Goal: Task Accomplishment & Management: Complete application form

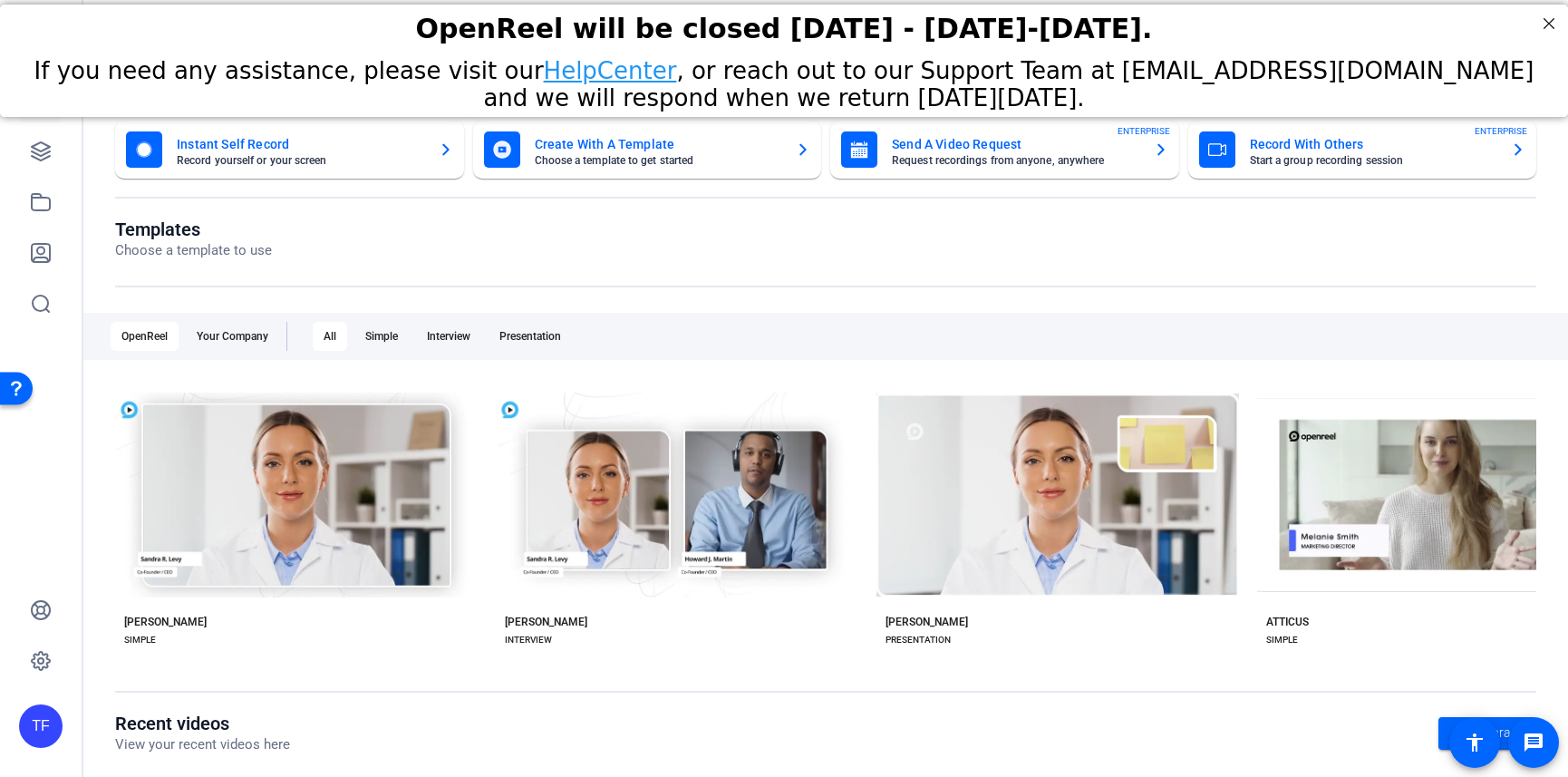
click at [614, 772] on div "Recent videos View your recent videos here Go to library No videos shared to yo…" at bounding box center [825, 772] width 1421 height 122
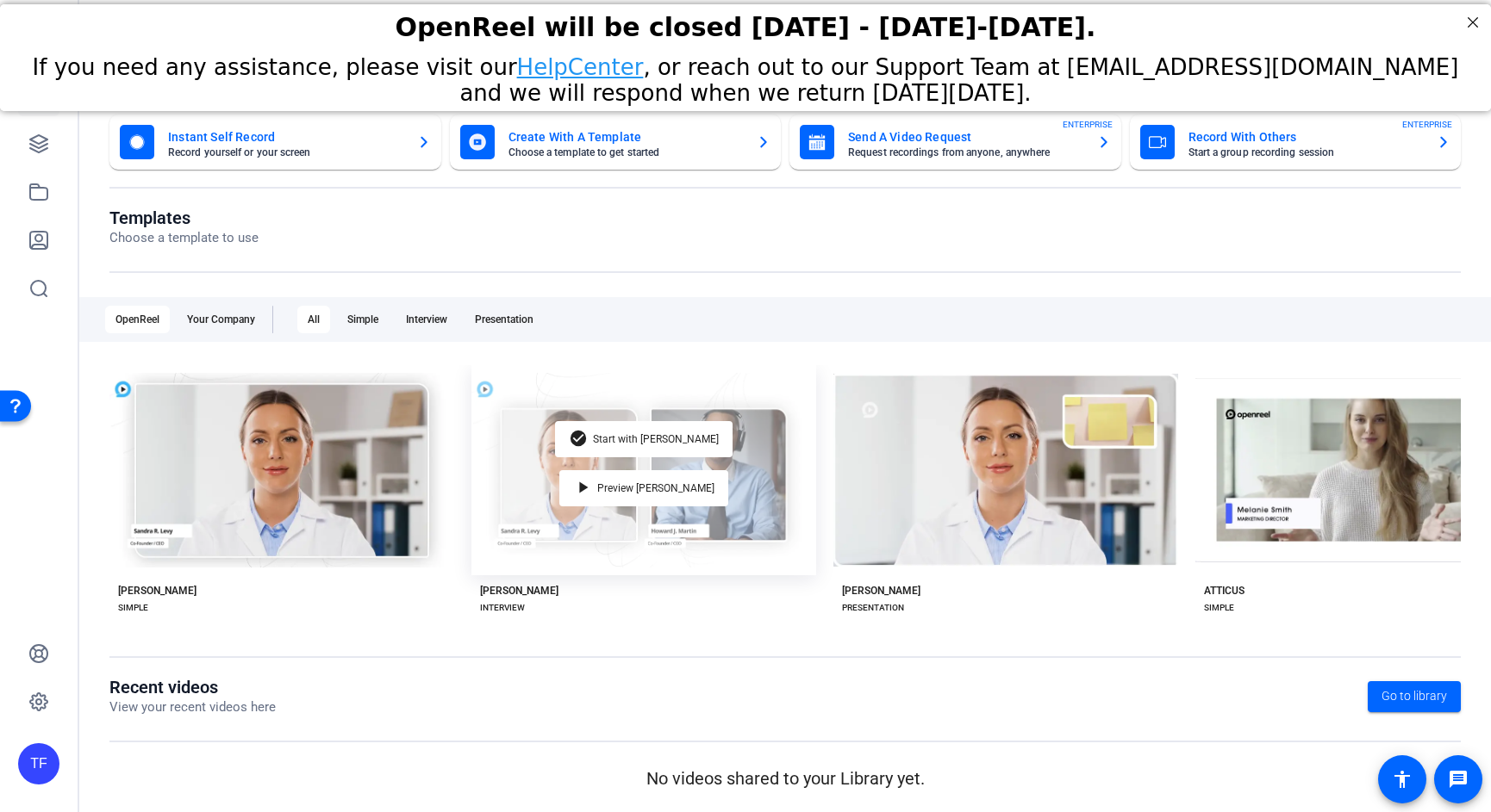
scroll to position [1, 0]
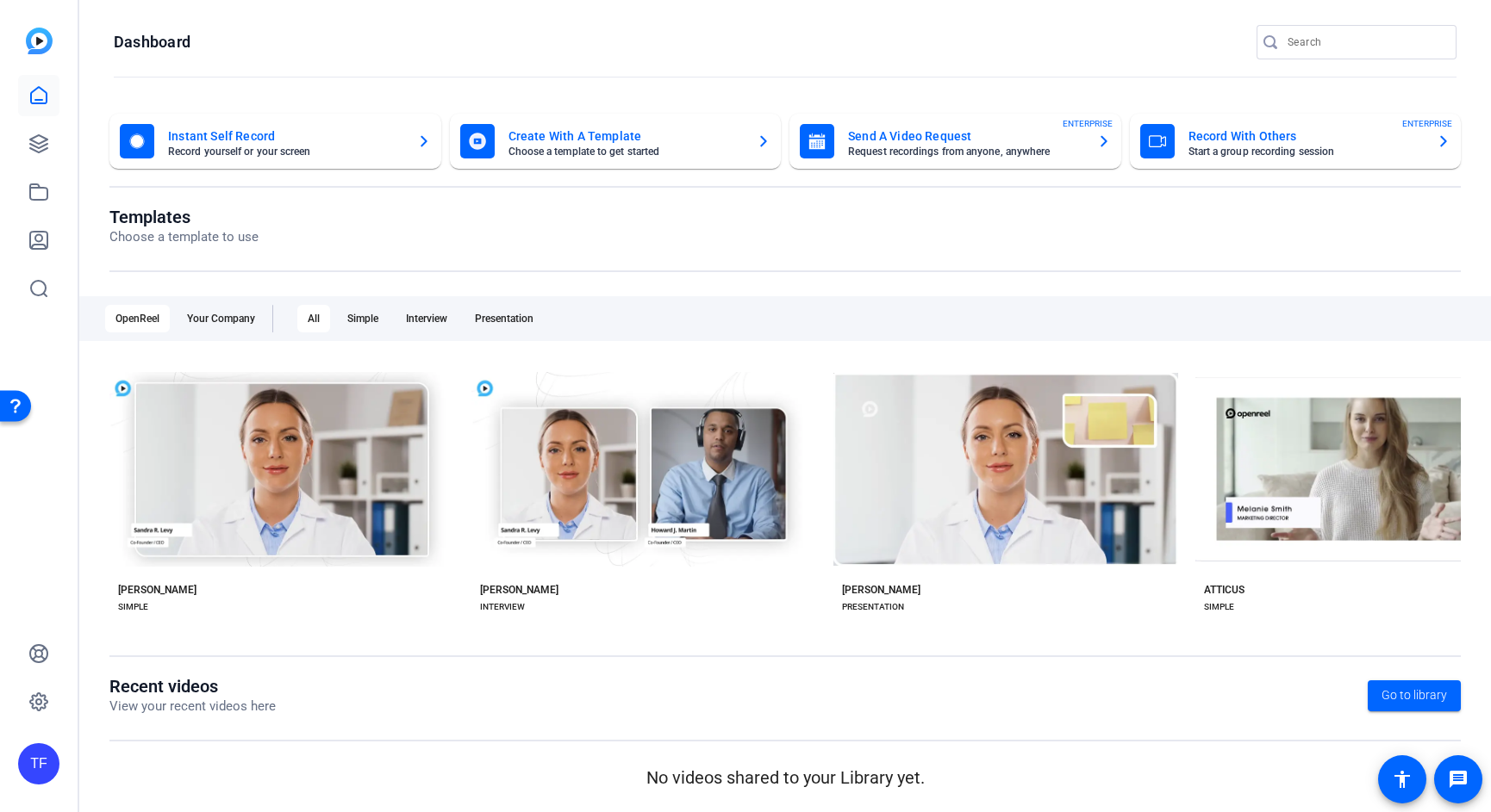
click at [752, 34] on openreel-page-title "Dashboard" at bounding box center [785, 43] width 1342 height 35
click at [50, 141] on link at bounding box center [39, 144] width 42 height 42
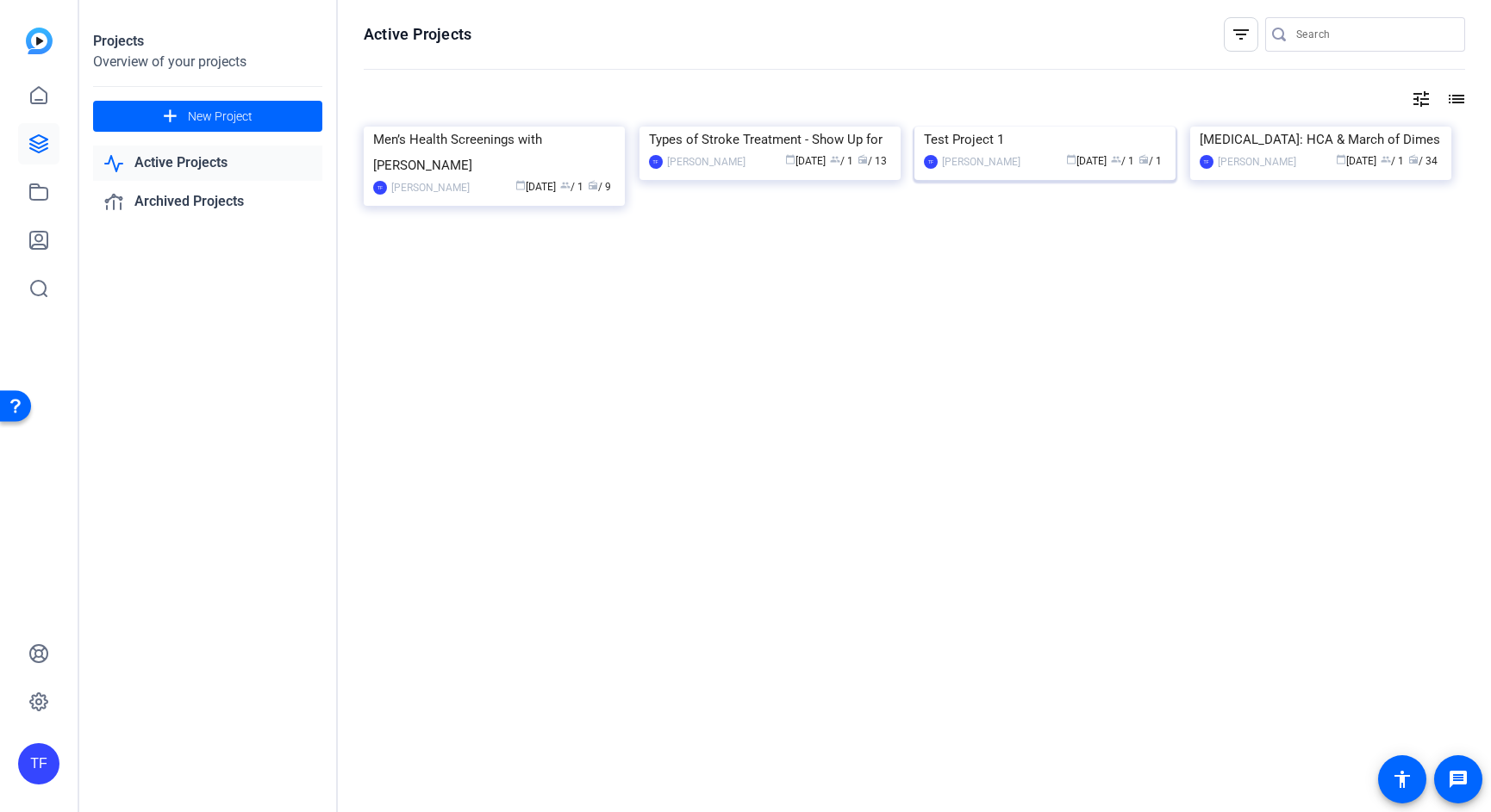
click at [1064, 127] on img at bounding box center [1044, 127] width 261 height 0
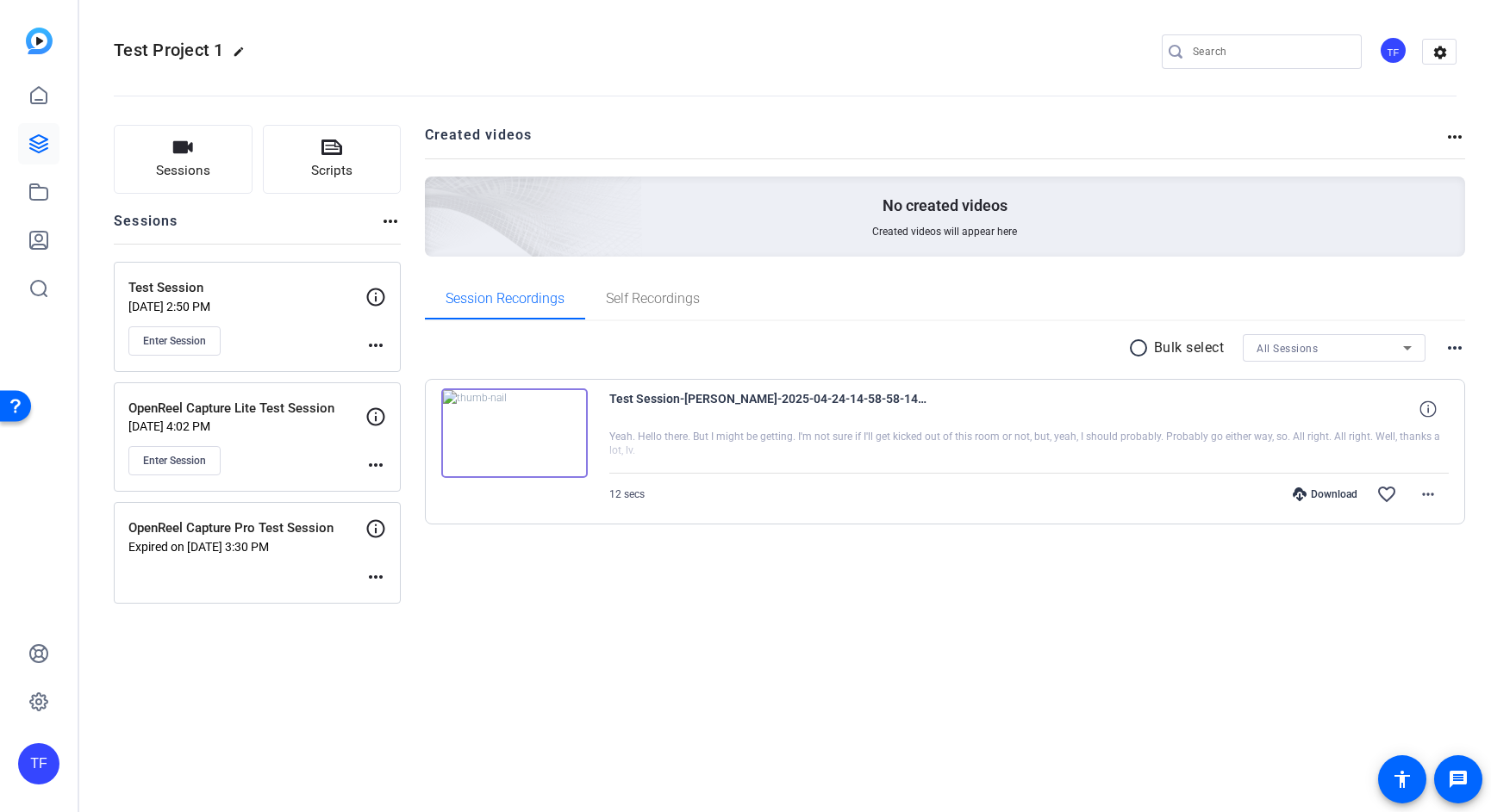
click at [508, 420] on img at bounding box center [514, 432] width 147 height 89
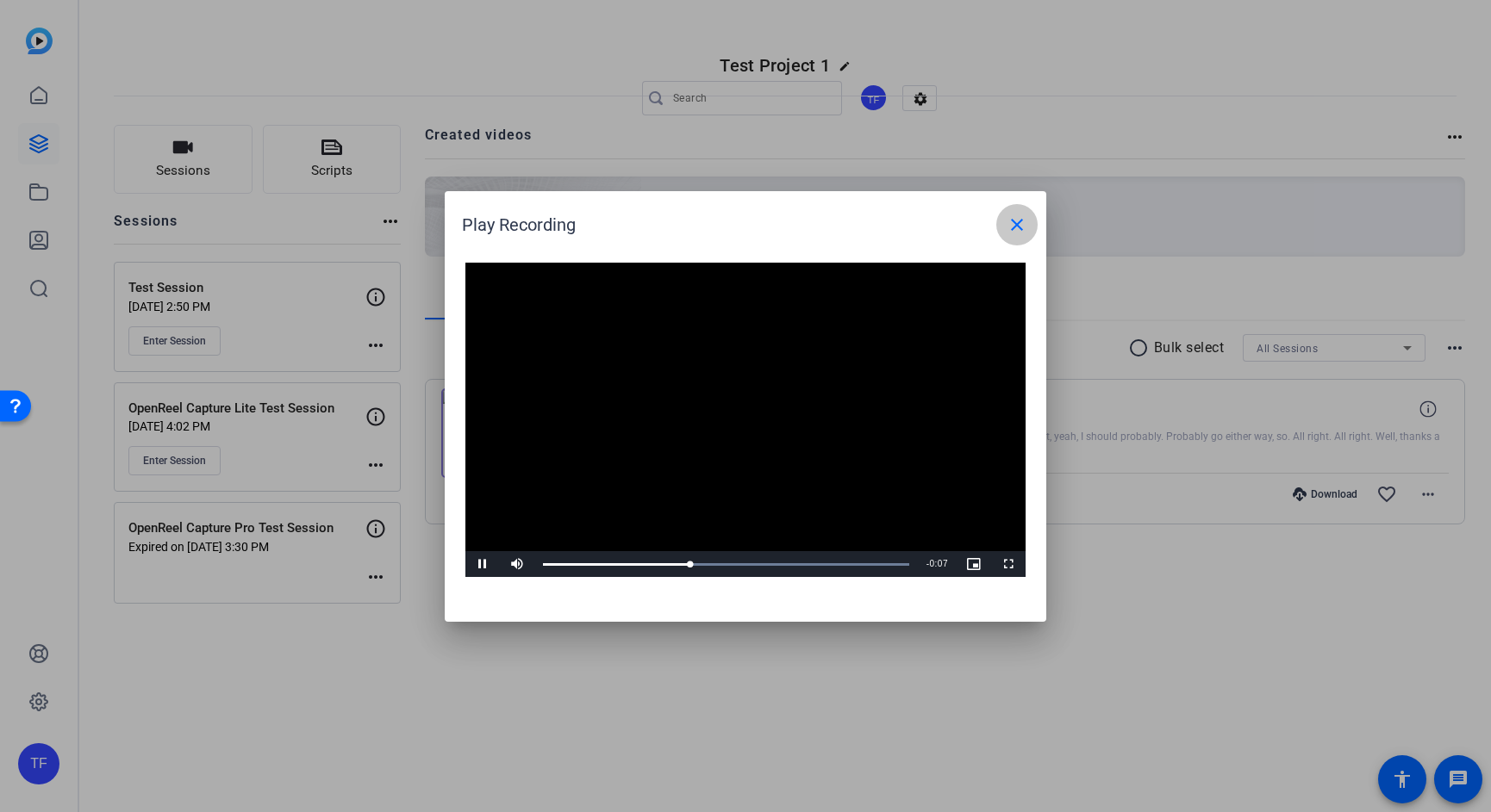
click at [1012, 229] on mat-icon "close" at bounding box center [1017, 225] width 21 height 21
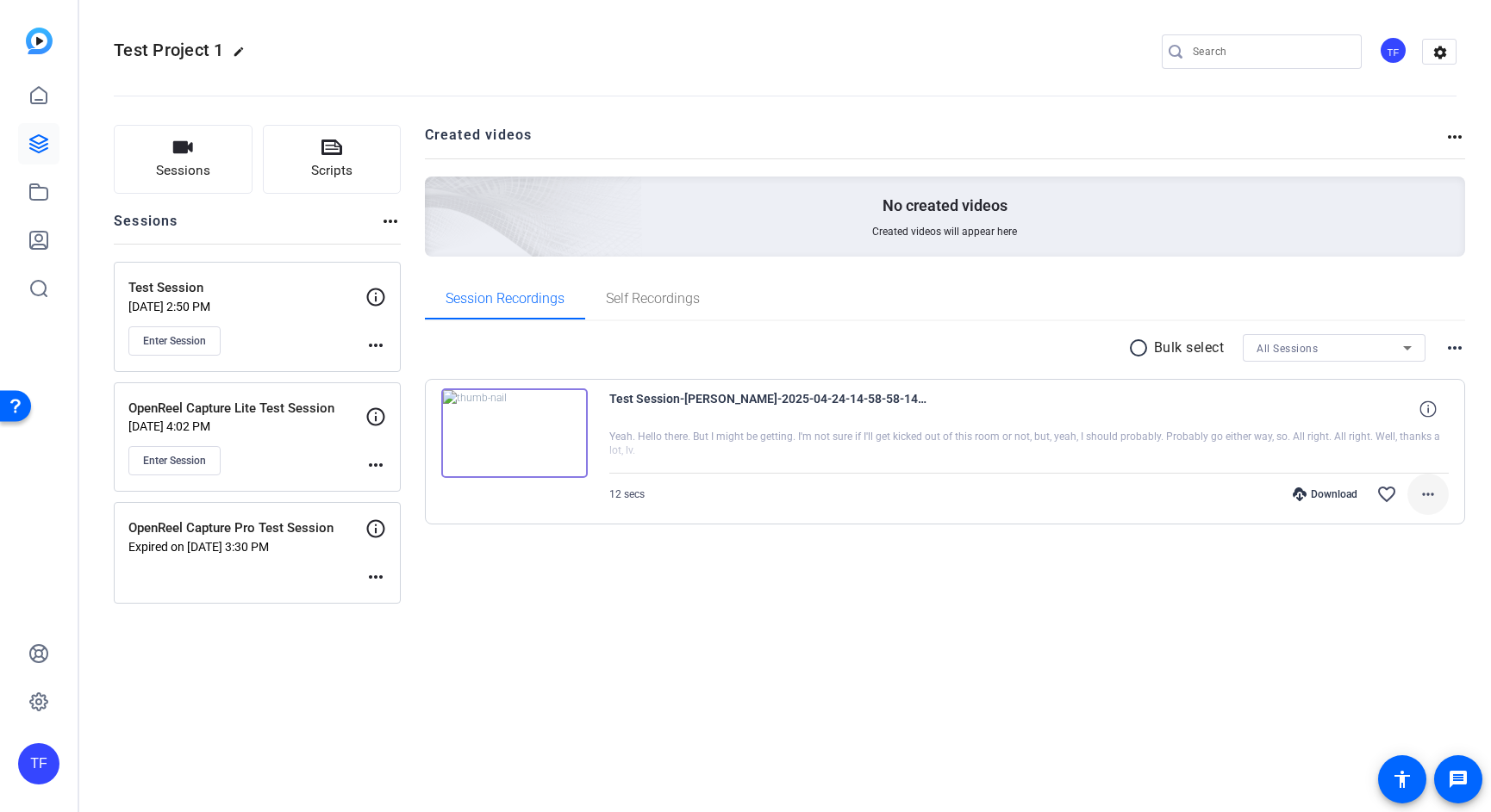
click at [1430, 492] on mat-icon "more_horiz" at bounding box center [1428, 494] width 21 height 21
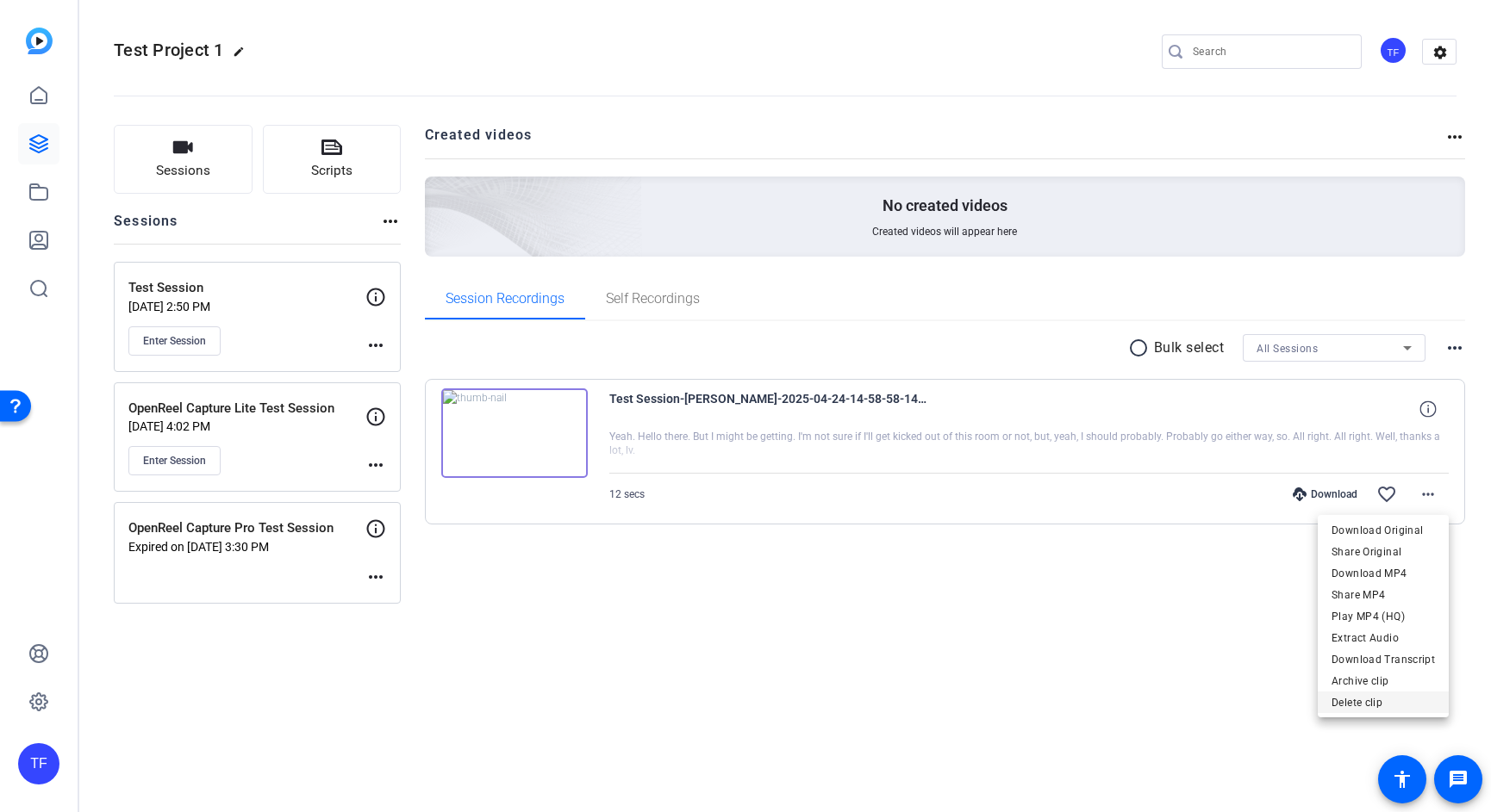
click at [1362, 702] on span "Delete clip" at bounding box center [1382, 703] width 103 height 21
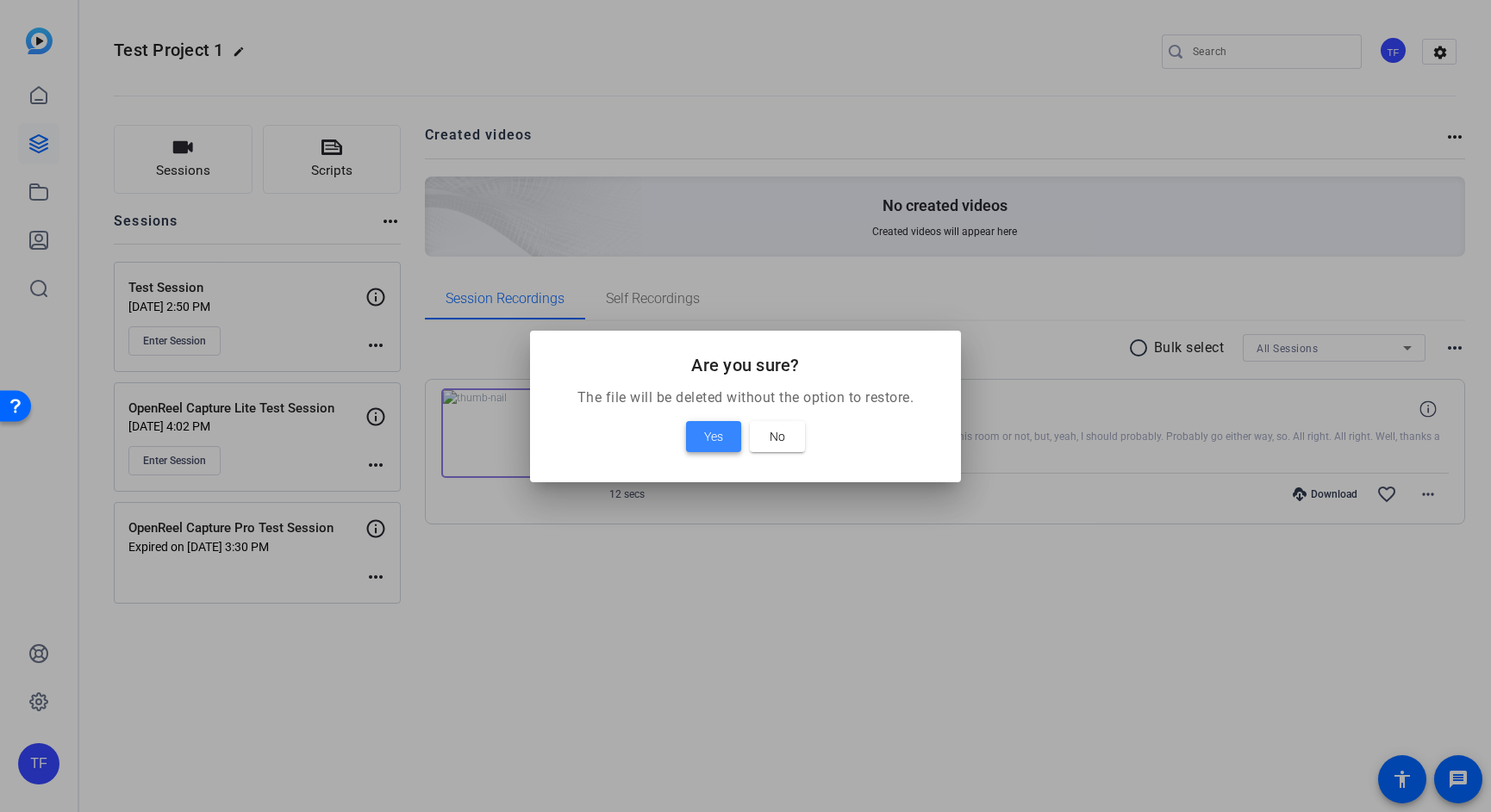
click at [710, 440] on span "Yes" at bounding box center [713, 437] width 19 height 21
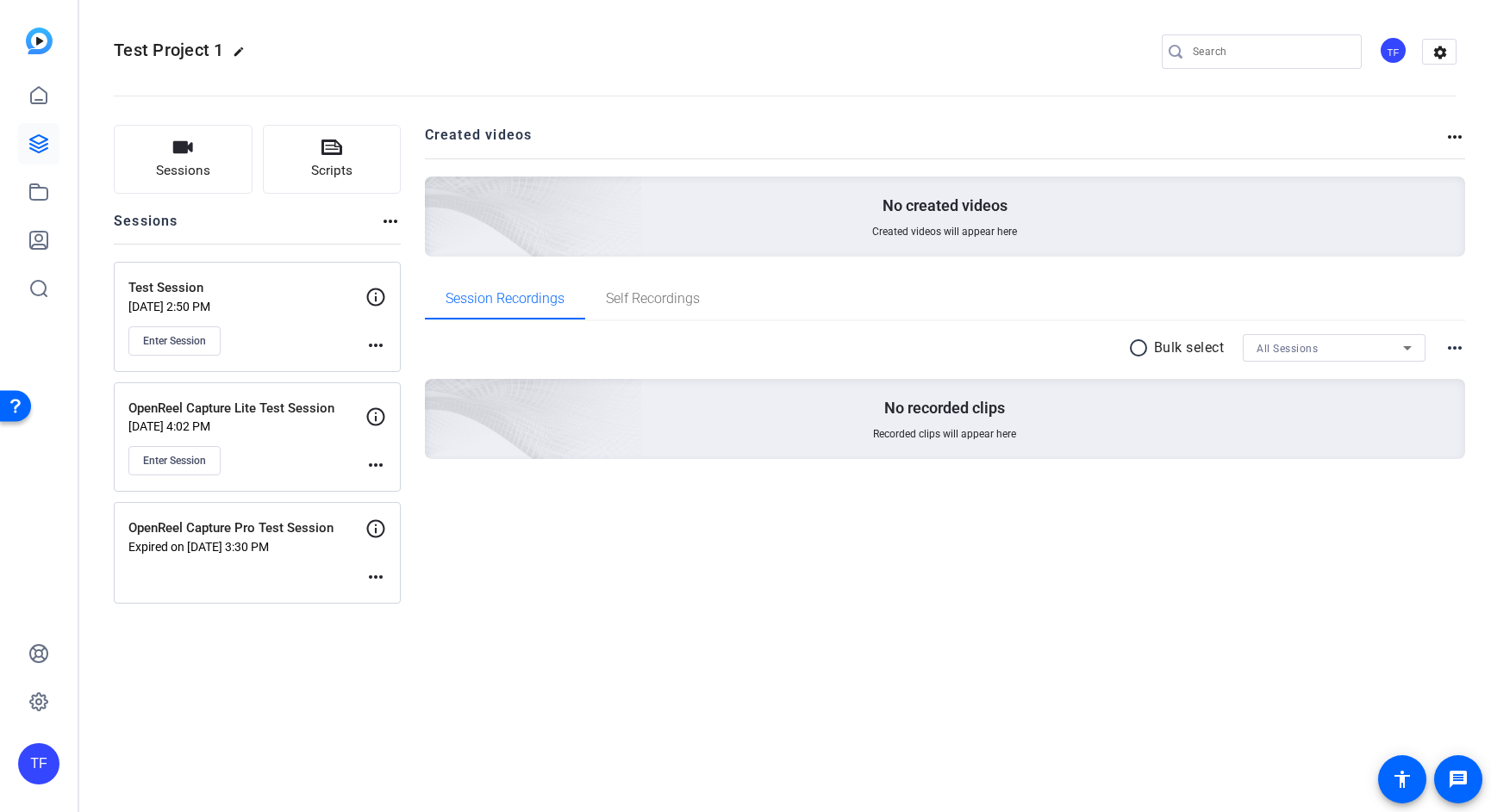
click at [1459, 130] on mat-icon "more_horiz" at bounding box center [1455, 137] width 21 height 21
click at [1457, 135] on div at bounding box center [746, 406] width 1491 height 812
click at [39, 142] on icon at bounding box center [39, 144] width 21 height 21
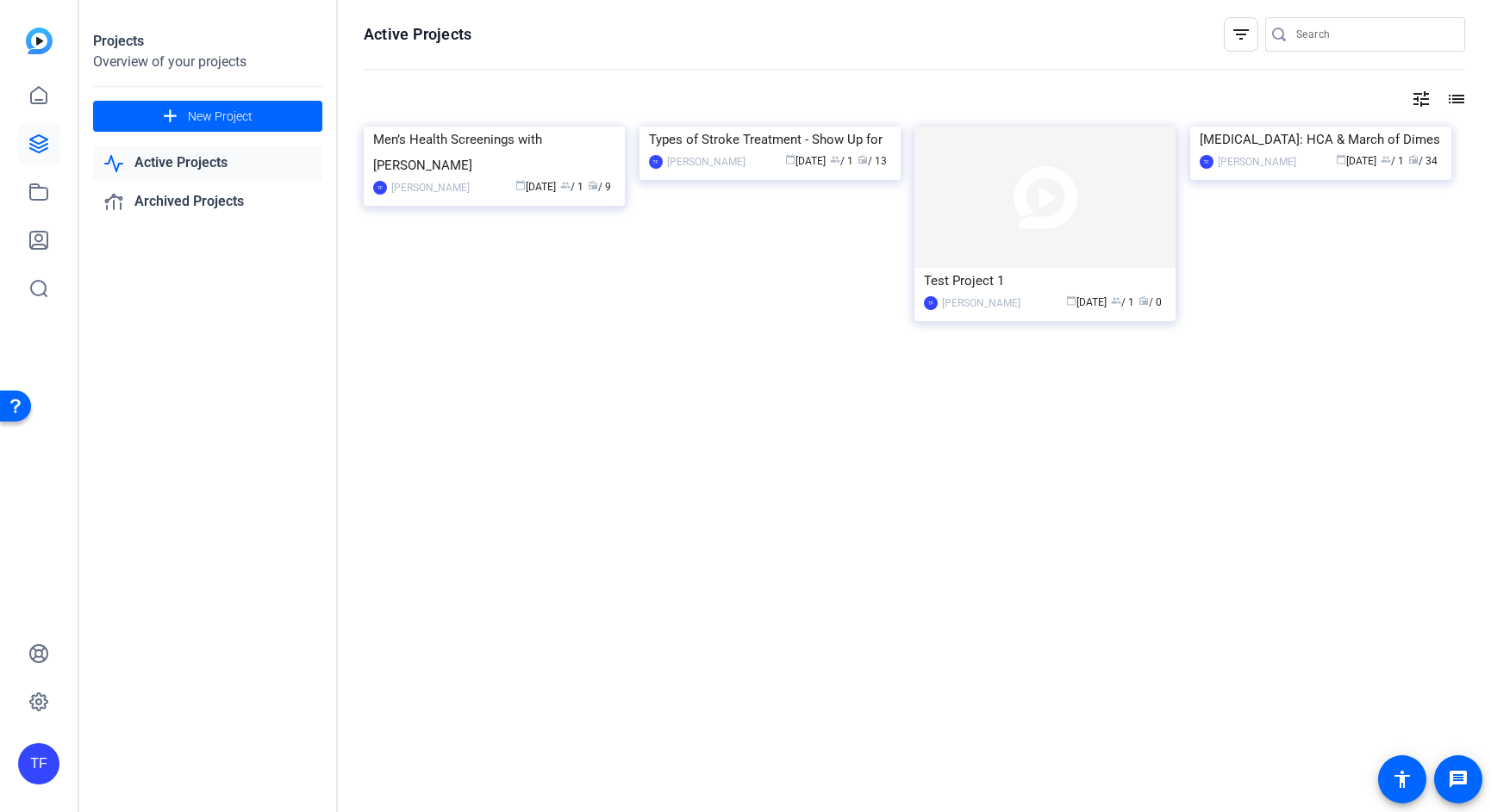
click at [1451, 102] on mat-icon "list" at bounding box center [1455, 99] width 21 height 21
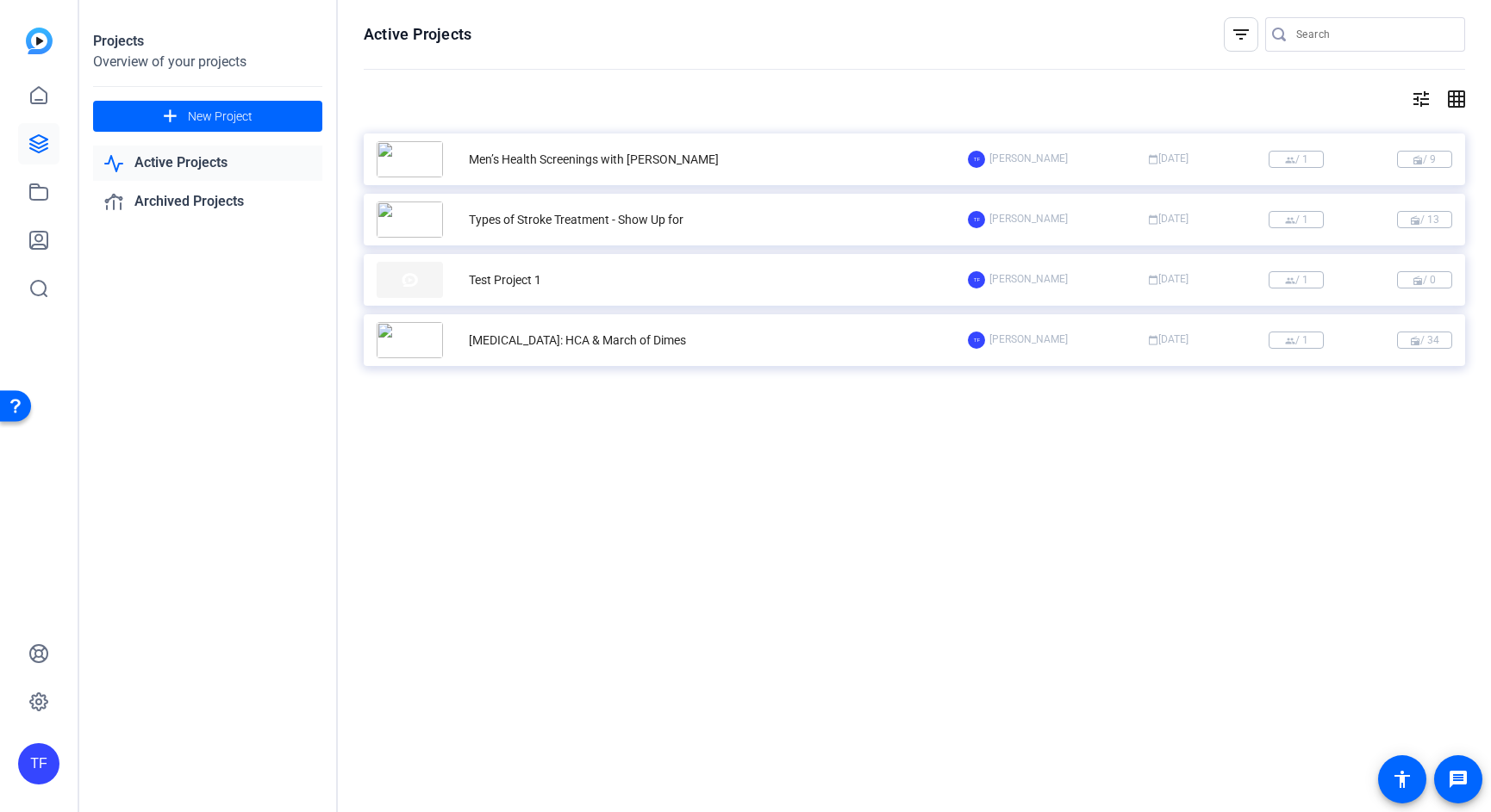
click at [1197, 287] on div "TF [PERSON_NAME] calendar_today [DATE] group / 1 radio / 0" at bounding box center [1209, 280] width 484 height 17
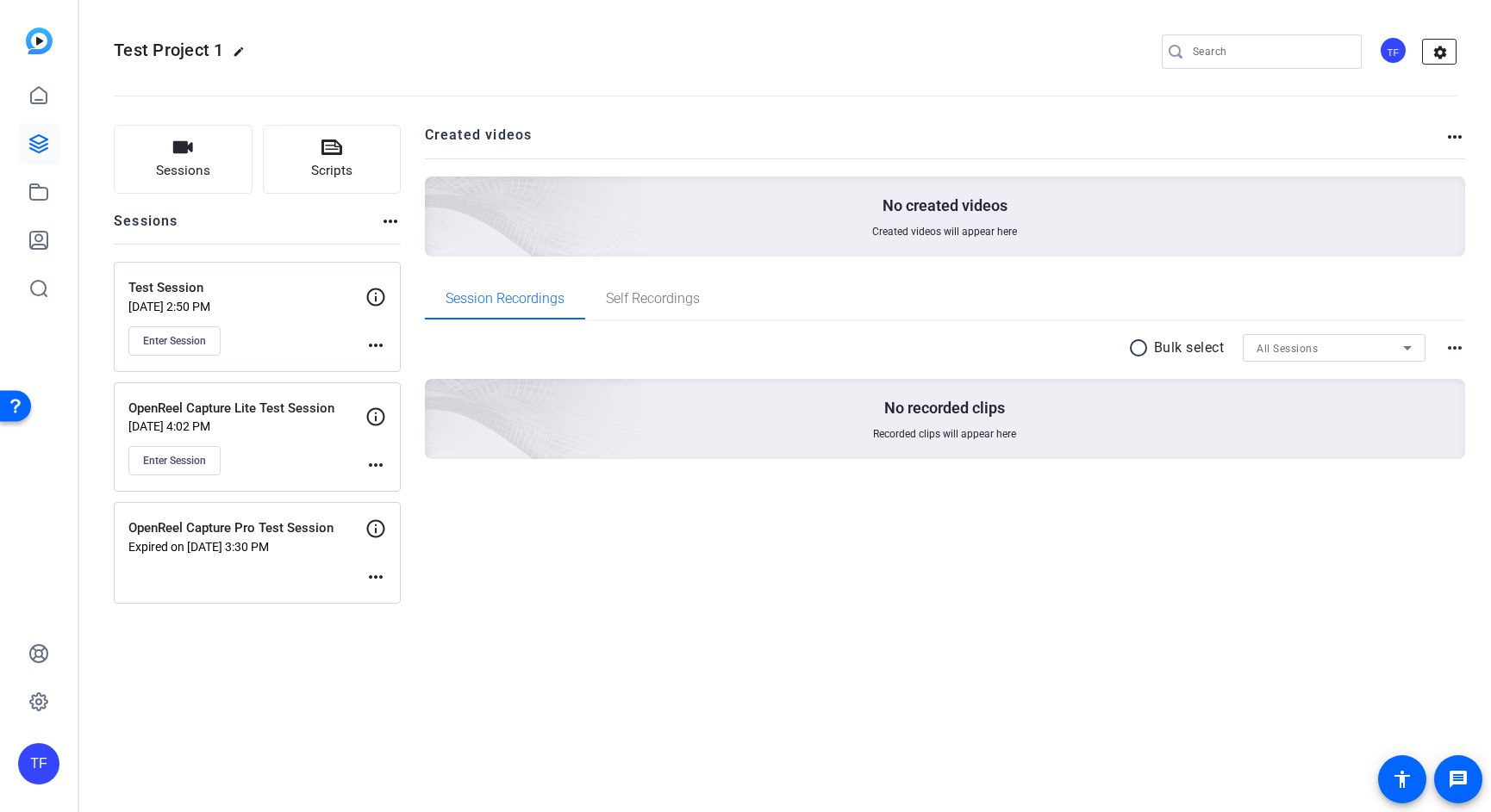
click at [1442, 48] on mat-icon "settings" at bounding box center [1440, 53] width 35 height 26
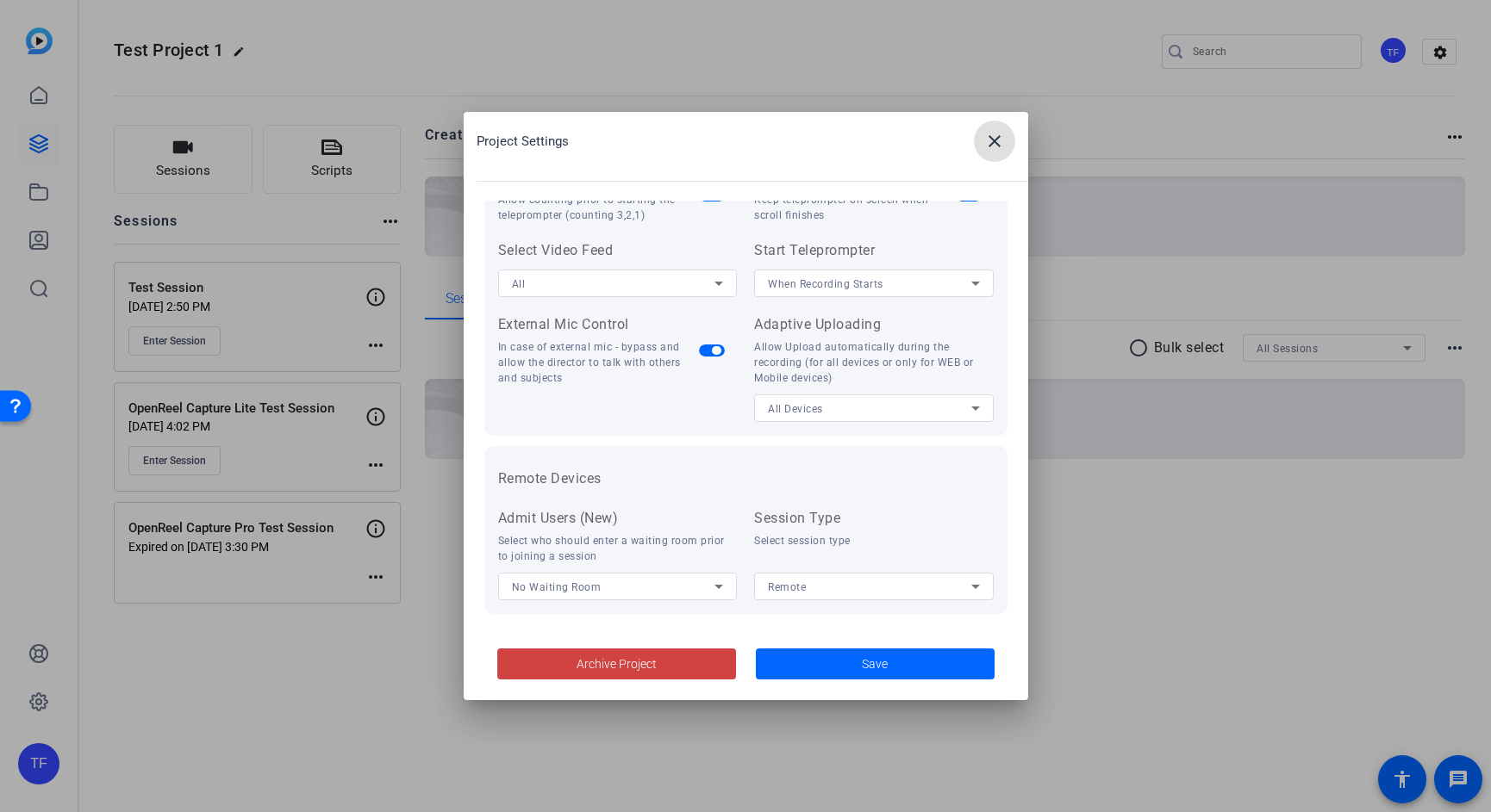
scroll to position [356, 0]
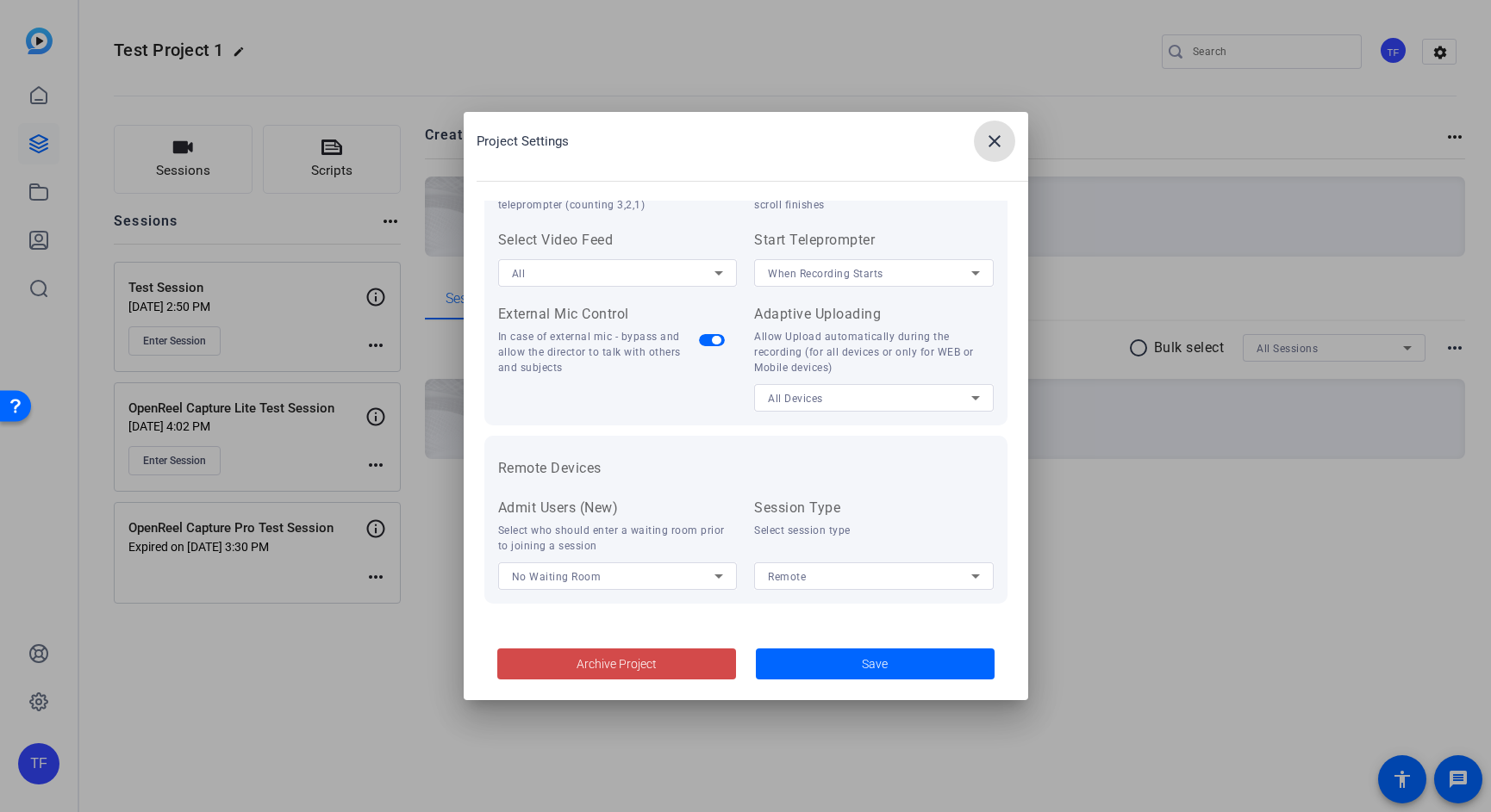
click at [664, 667] on span at bounding box center [616, 664] width 239 height 42
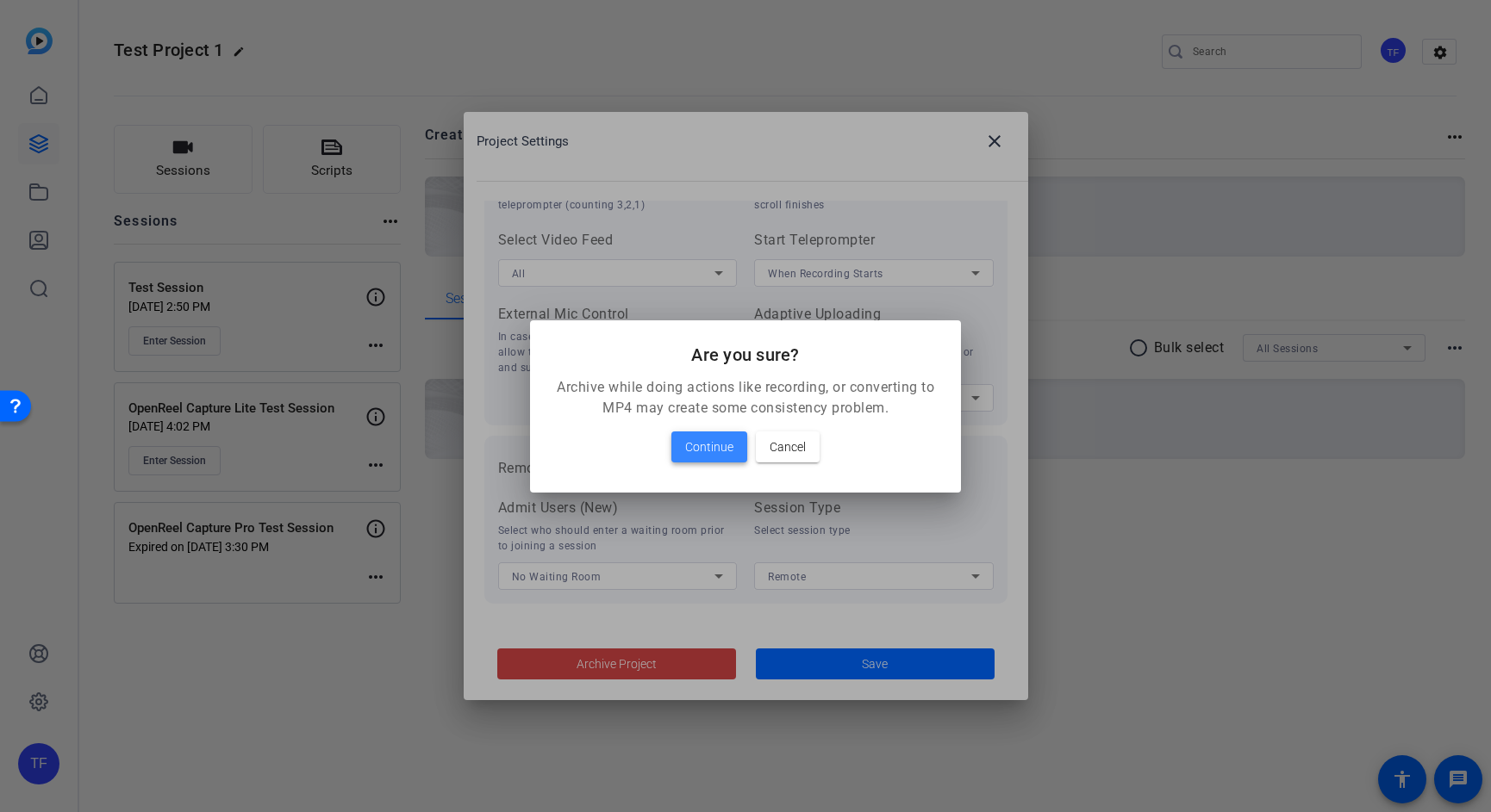
click at [706, 444] on span "Continue" at bounding box center [709, 447] width 49 height 21
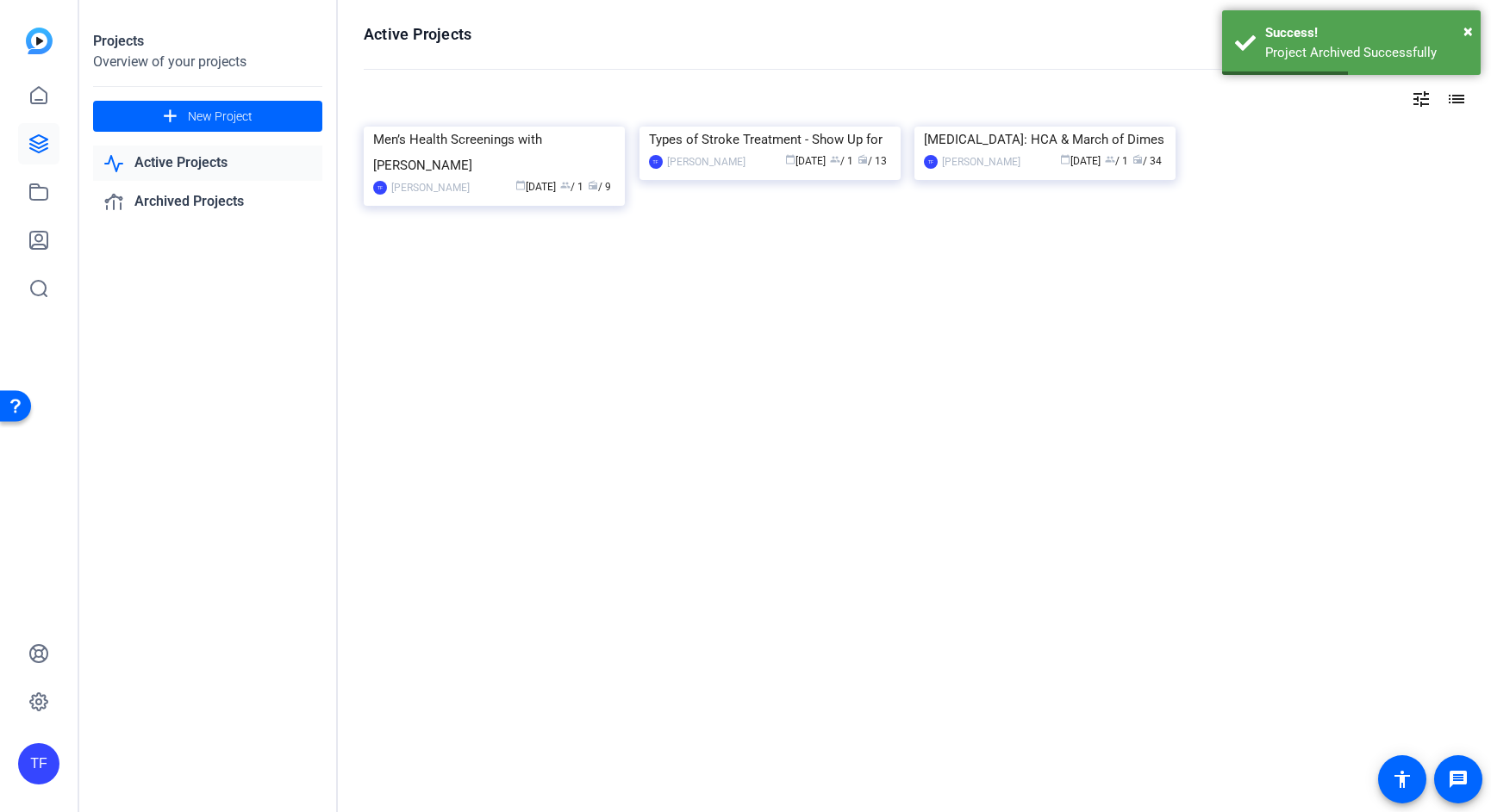
click at [746, 446] on div "Active Projects filter_list tune list Men’s Health Screenings with [PERSON_NAME…" at bounding box center [914, 406] width 1153 height 812
click at [253, 208] on link "Archived Projects" at bounding box center [208, 201] width 229 height 36
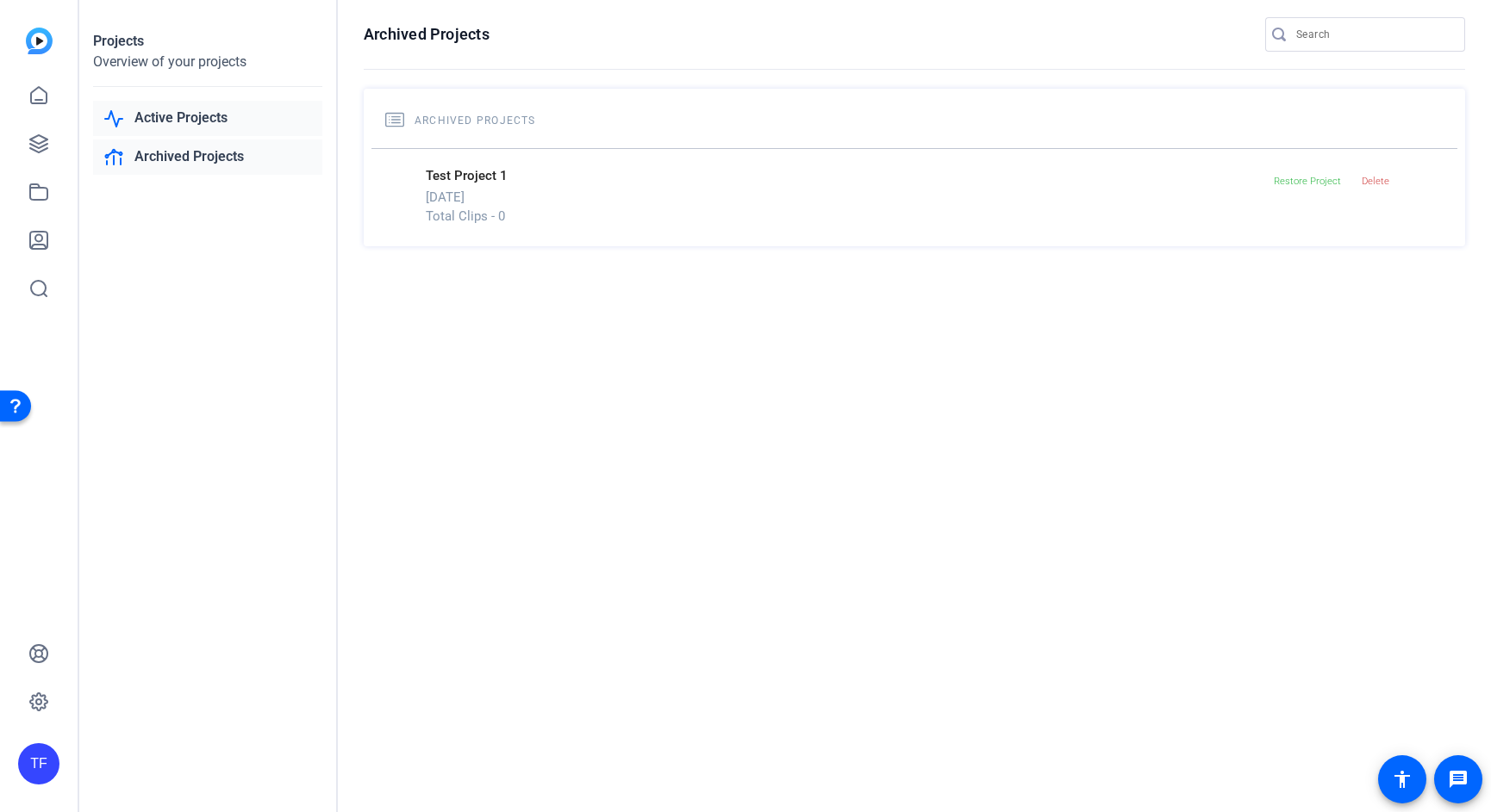
click at [192, 112] on link "Active Projects" at bounding box center [208, 118] width 229 height 36
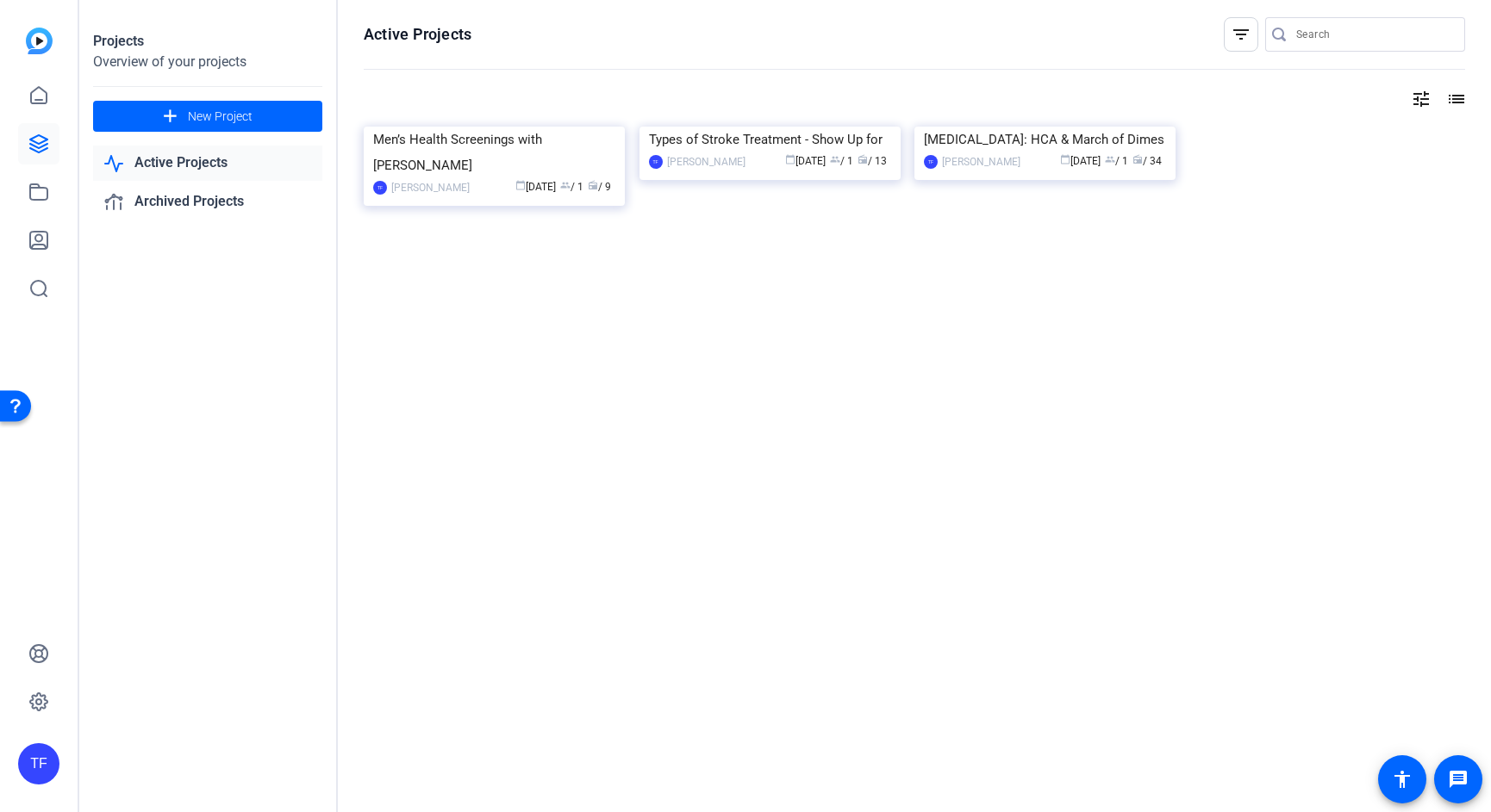
click at [719, 448] on div "Active Projects filter_list tune list Men’s Health Screenings with [PERSON_NAME…" at bounding box center [914, 406] width 1153 height 812
click at [232, 113] on span "New Project" at bounding box center [220, 116] width 64 height 18
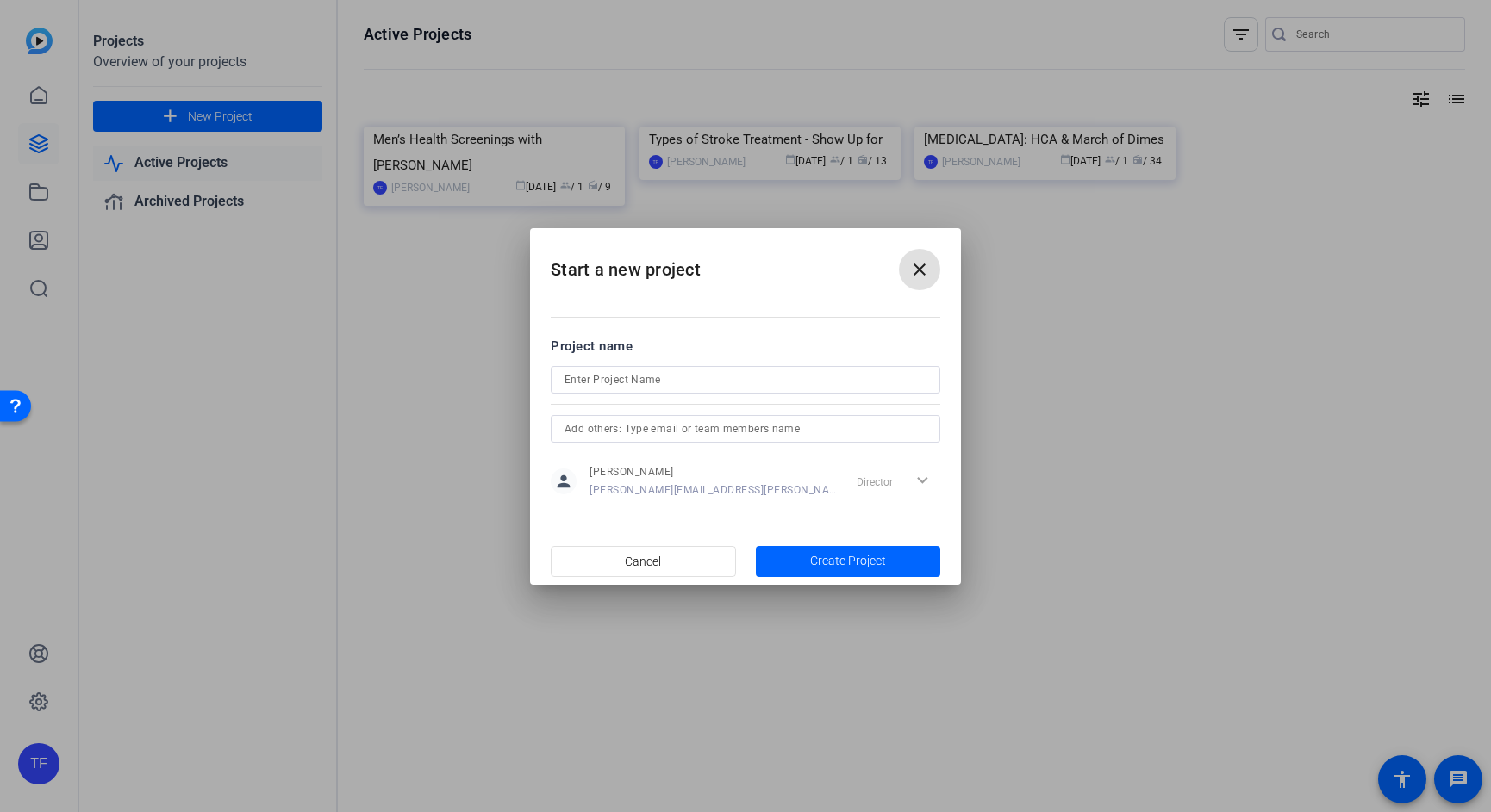
click at [652, 382] on input at bounding box center [746, 380] width 361 height 21
paste input "[MEDICAL_DATA]"
click at [663, 377] on input "[MEDICAL_DATA]" at bounding box center [746, 380] width 361 height 21
click at [540, 450] on mat-dialog-content "Project name [MEDICAL_DATA] Diseases with [PERSON_NAME] person [PERSON_NAME] [P…" at bounding box center [746, 418] width 431 height 240
click at [553, 516] on mat-dialog-content "Project name [MEDICAL_DATA] Diseases with [PERSON_NAME] person [PERSON_NAME] [P…" at bounding box center [746, 418] width 431 height 240
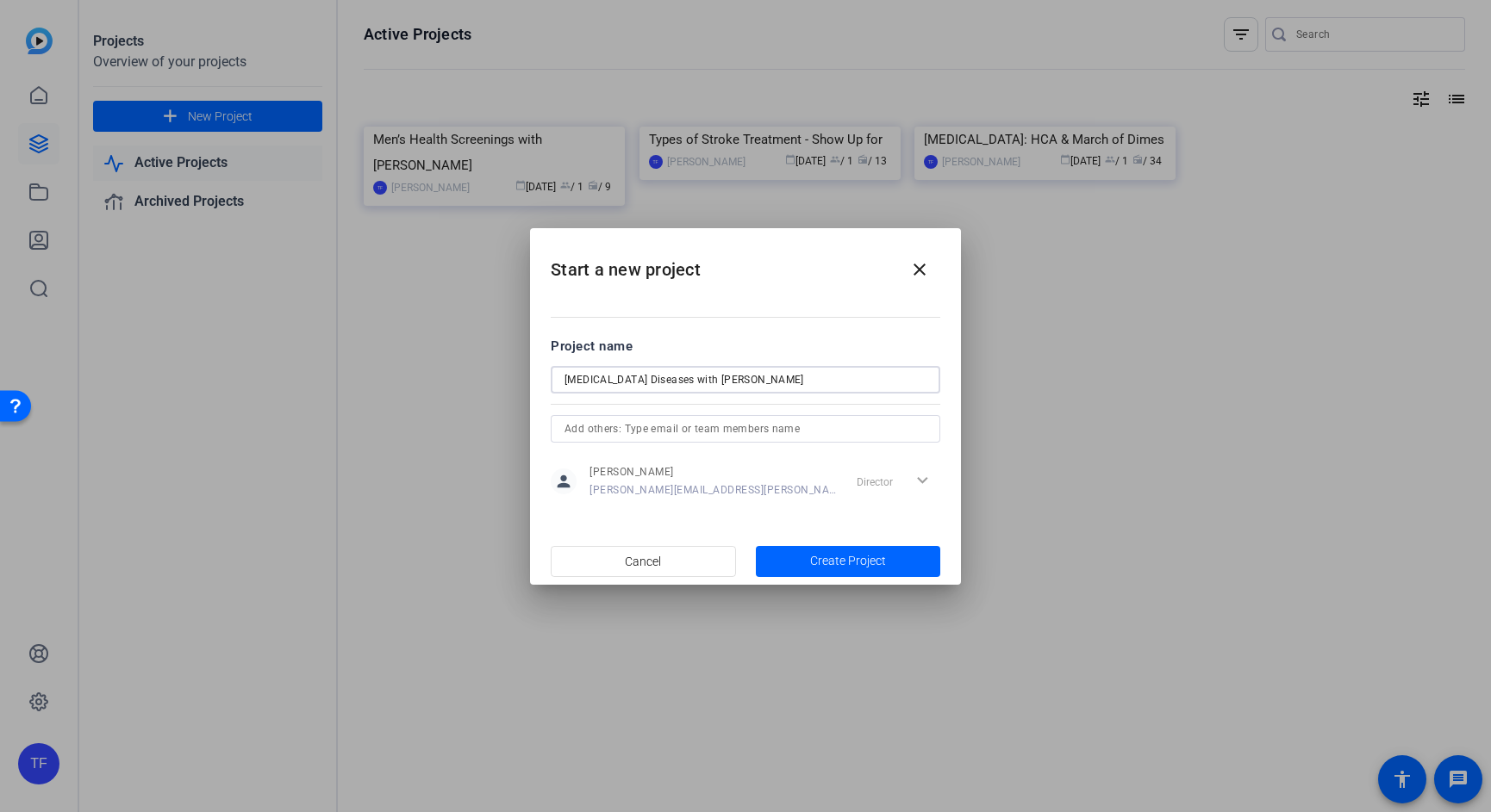
click at [841, 376] on input "[MEDICAL_DATA] Diseases with [PERSON_NAME]" at bounding box center [746, 380] width 361 height 21
type input "[MEDICAL_DATA] Diseases with [PERSON_NAME] - Show Up for Your Health"
click at [871, 562] on span "Create Project" at bounding box center [847, 561] width 76 height 18
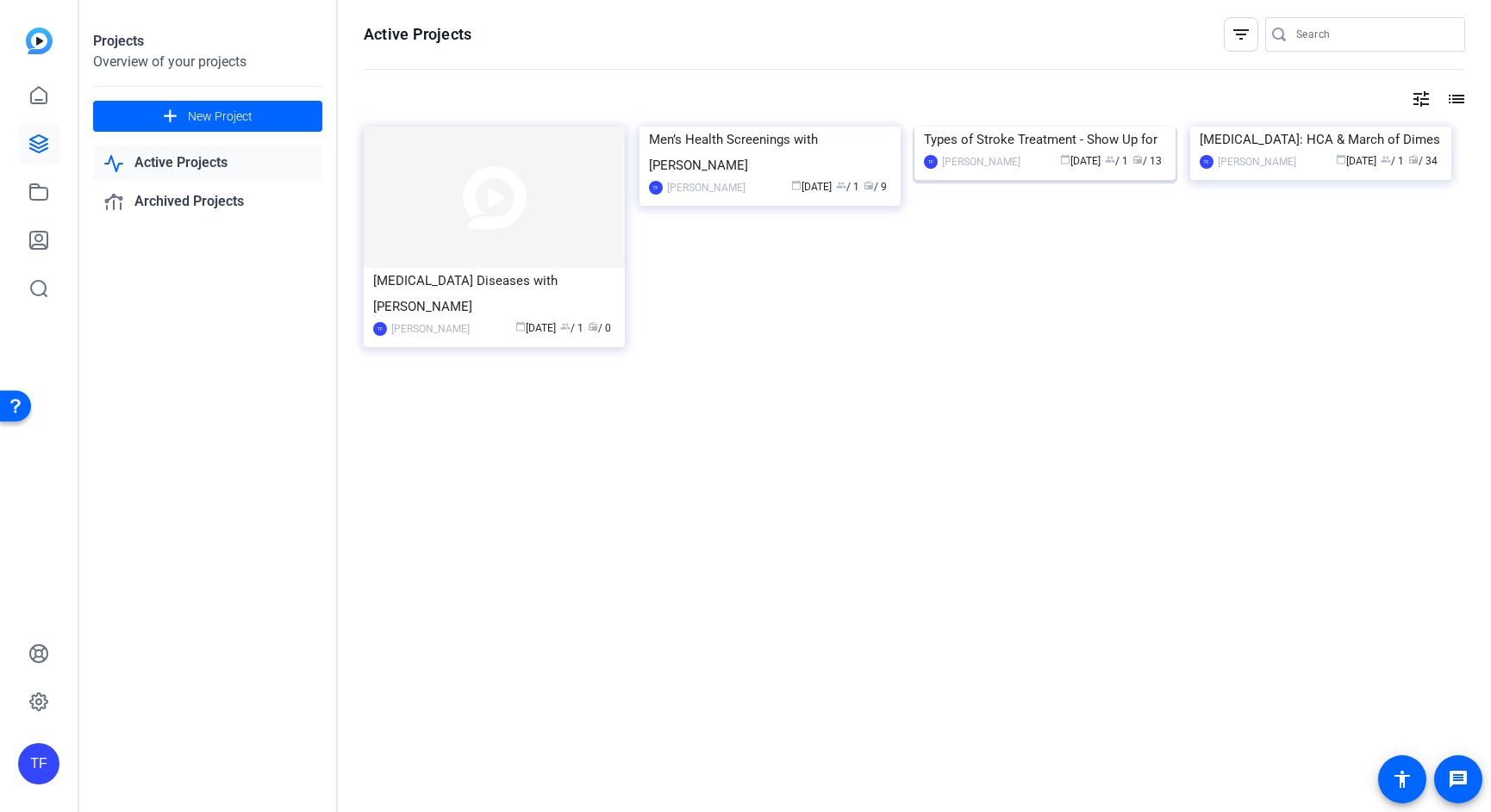
click at [1010, 127] on img at bounding box center [1044, 127] width 261 height 0
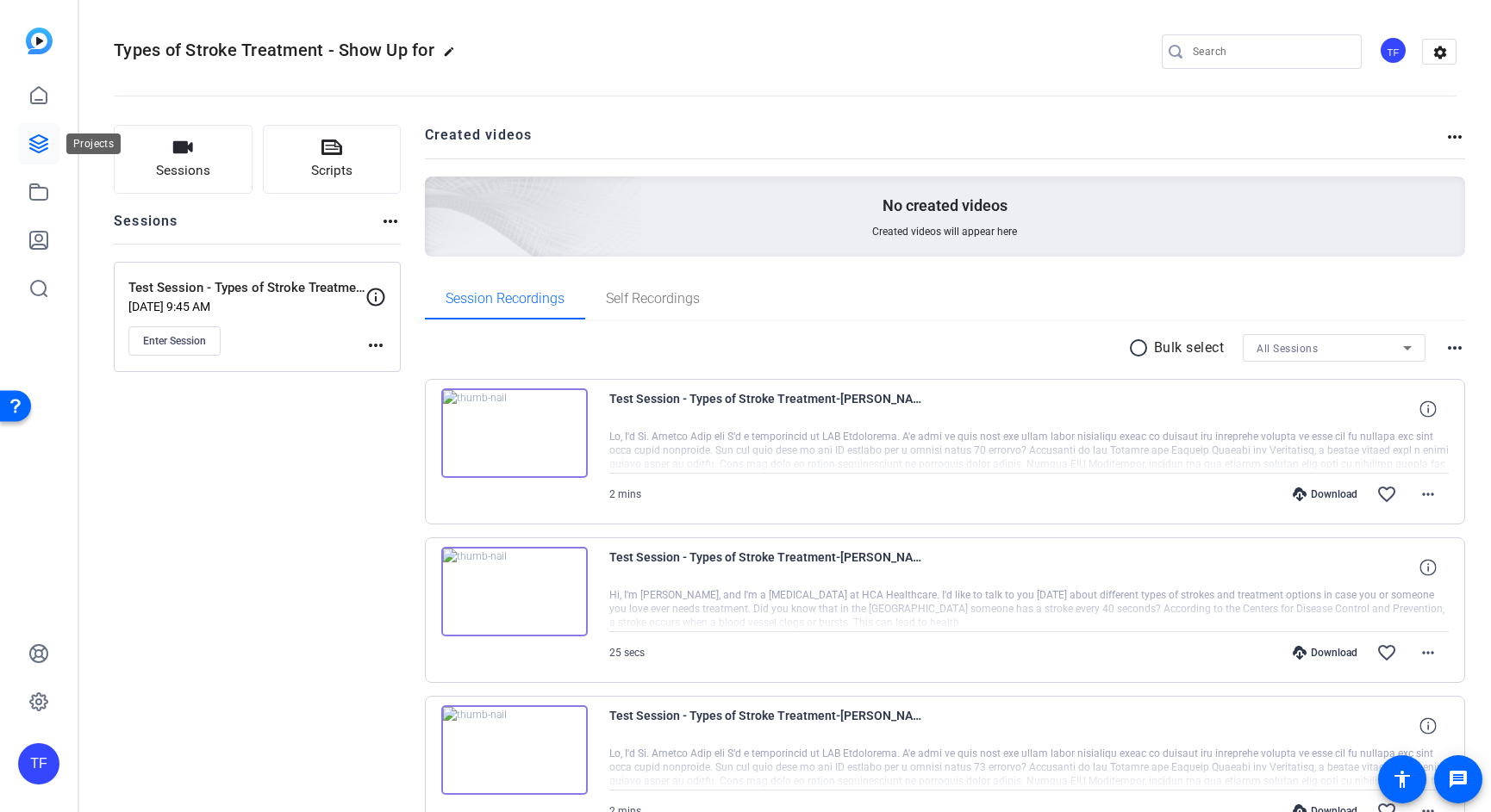
click at [40, 132] on link at bounding box center [39, 144] width 42 height 42
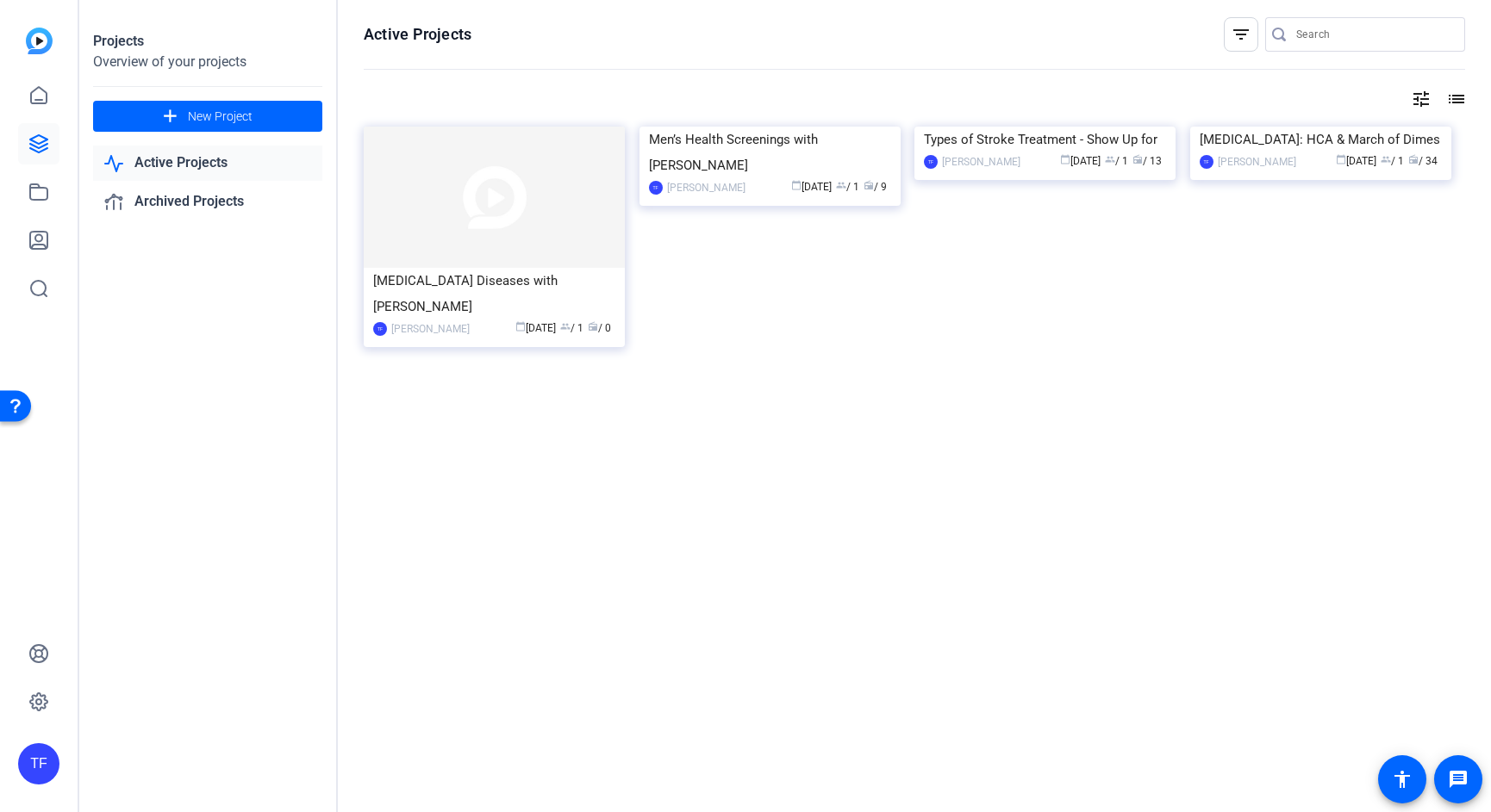
click at [741, 457] on div "Active Projects filter_list tune list [MEDICAL_DATA] Diseases with [PERSON_NAME…" at bounding box center [914, 406] width 1153 height 812
click at [508, 214] on img at bounding box center [494, 197] width 261 height 142
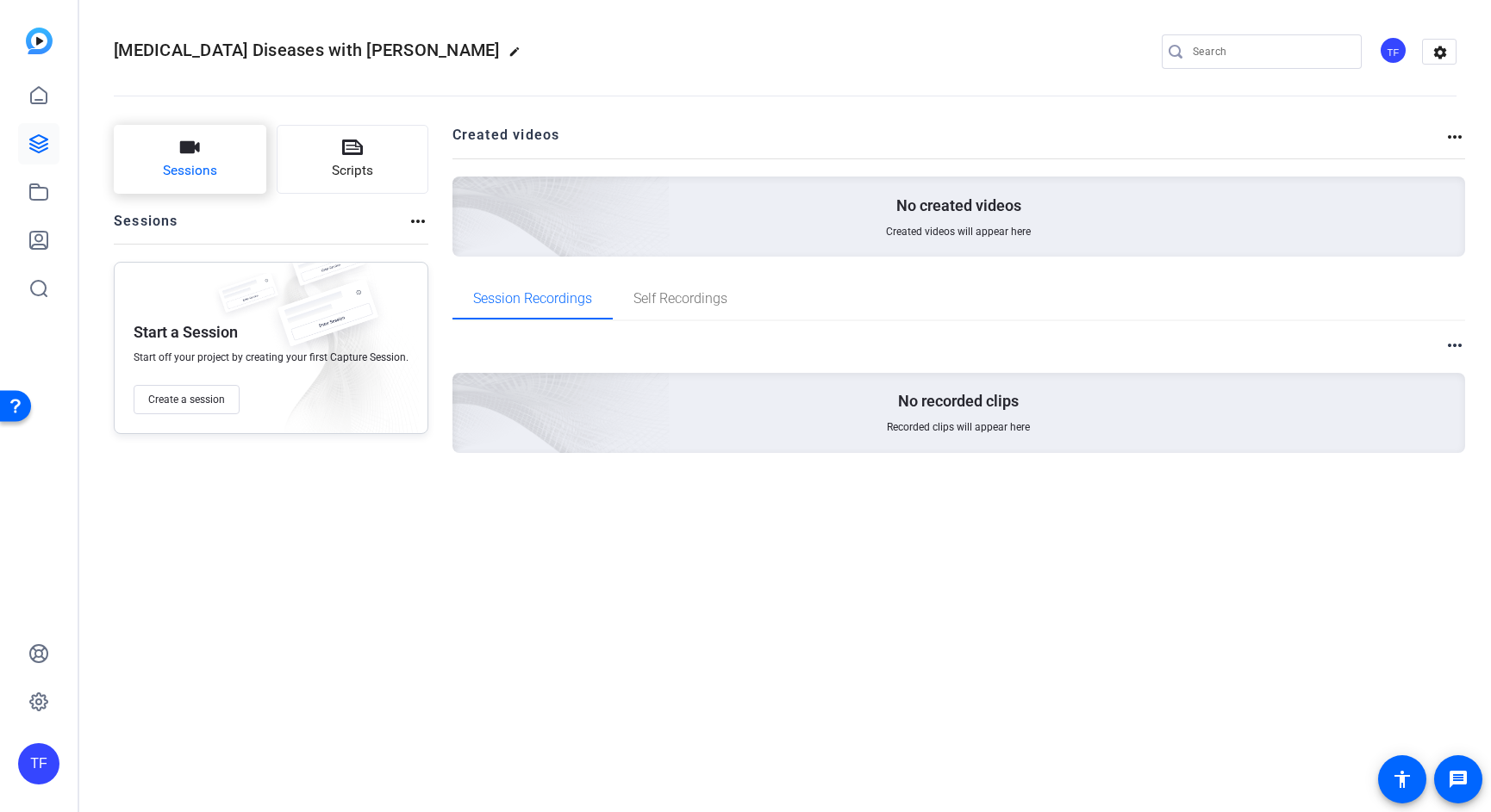
click at [200, 156] on button "Sessions" at bounding box center [190, 159] width 153 height 69
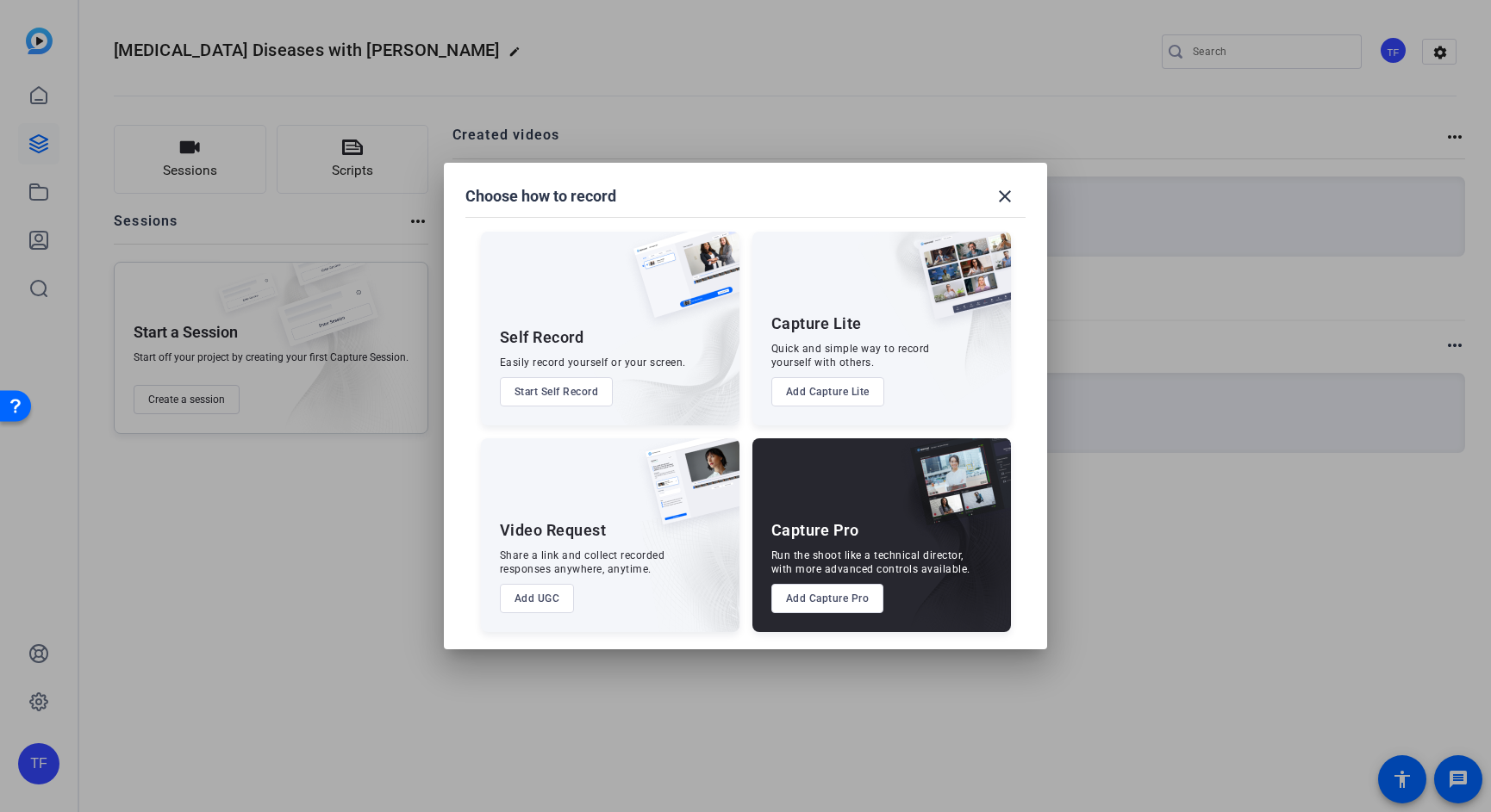
click at [839, 601] on button "Add Capture Pro" at bounding box center [828, 598] width 113 height 30
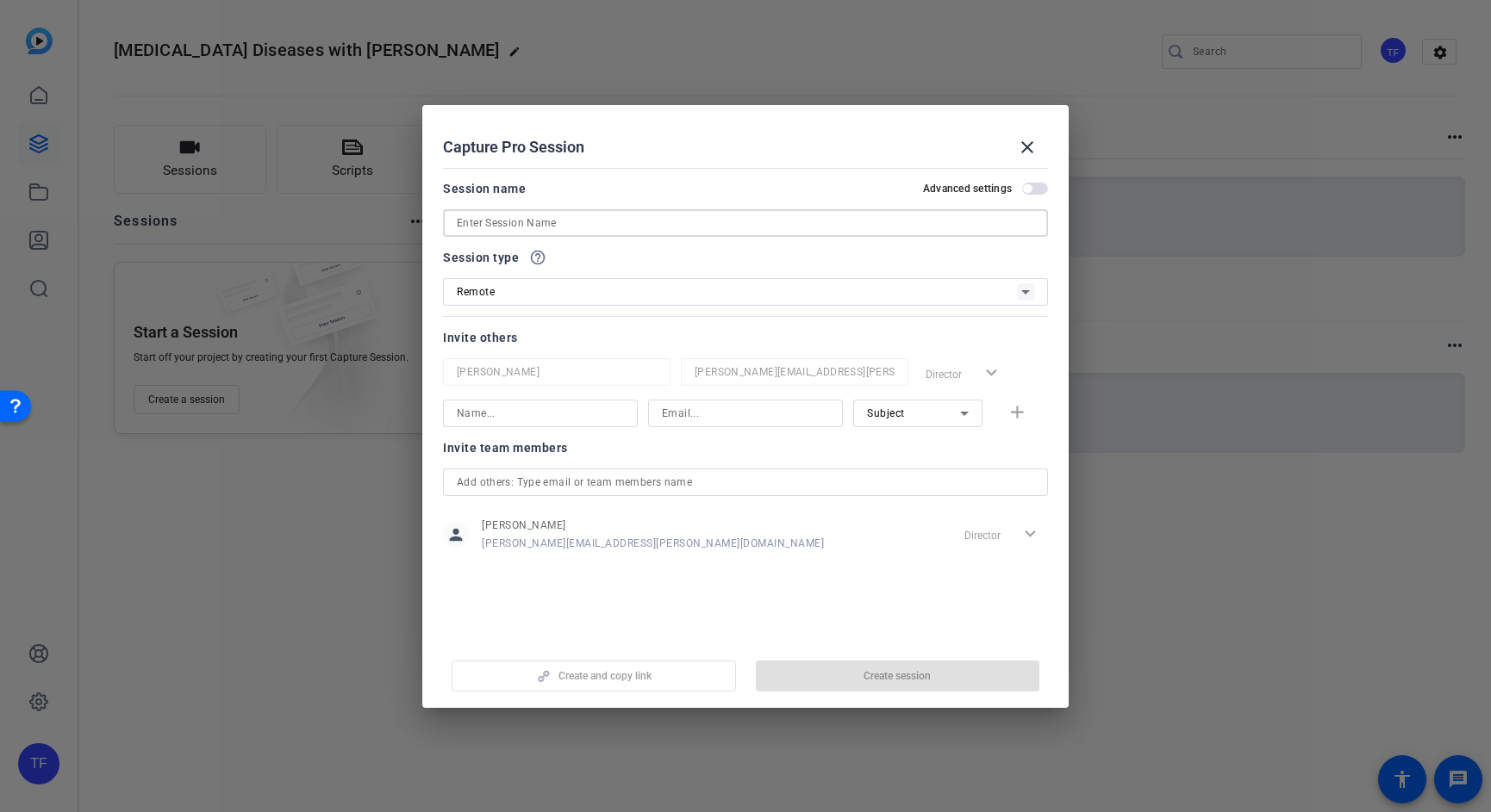
click at [596, 218] on input at bounding box center [746, 223] width 577 height 21
paste input "[MEDICAL_DATA]"
click at [556, 221] on input "[MEDICAL_DATA]" at bounding box center [746, 223] width 577 height 21
click at [623, 225] on input "[MEDICAL_DATA]" at bounding box center [746, 223] width 577 height 21
click at [457, 222] on input "[MEDICAL_DATA] Diseases" at bounding box center [746, 223] width 577 height 21
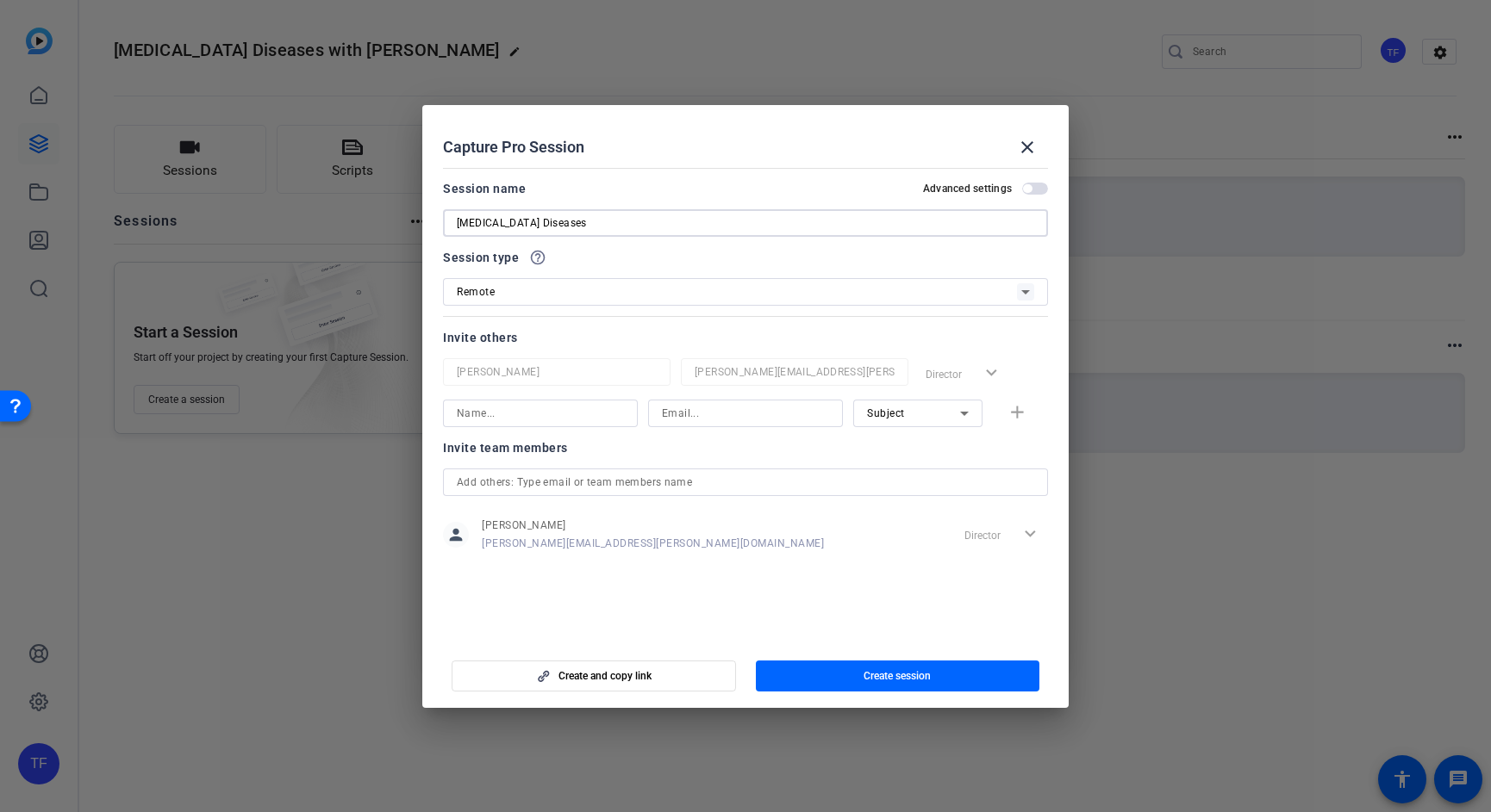
click at [626, 226] on input "[MEDICAL_DATA] Diseases" at bounding box center [746, 223] width 577 height 21
type input "[MEDICAL_DATA] Diseases with [PERSON_NAME]"
click at [745, 294] on div "Remote" at bounding box center [737, 291] width 560 height 22
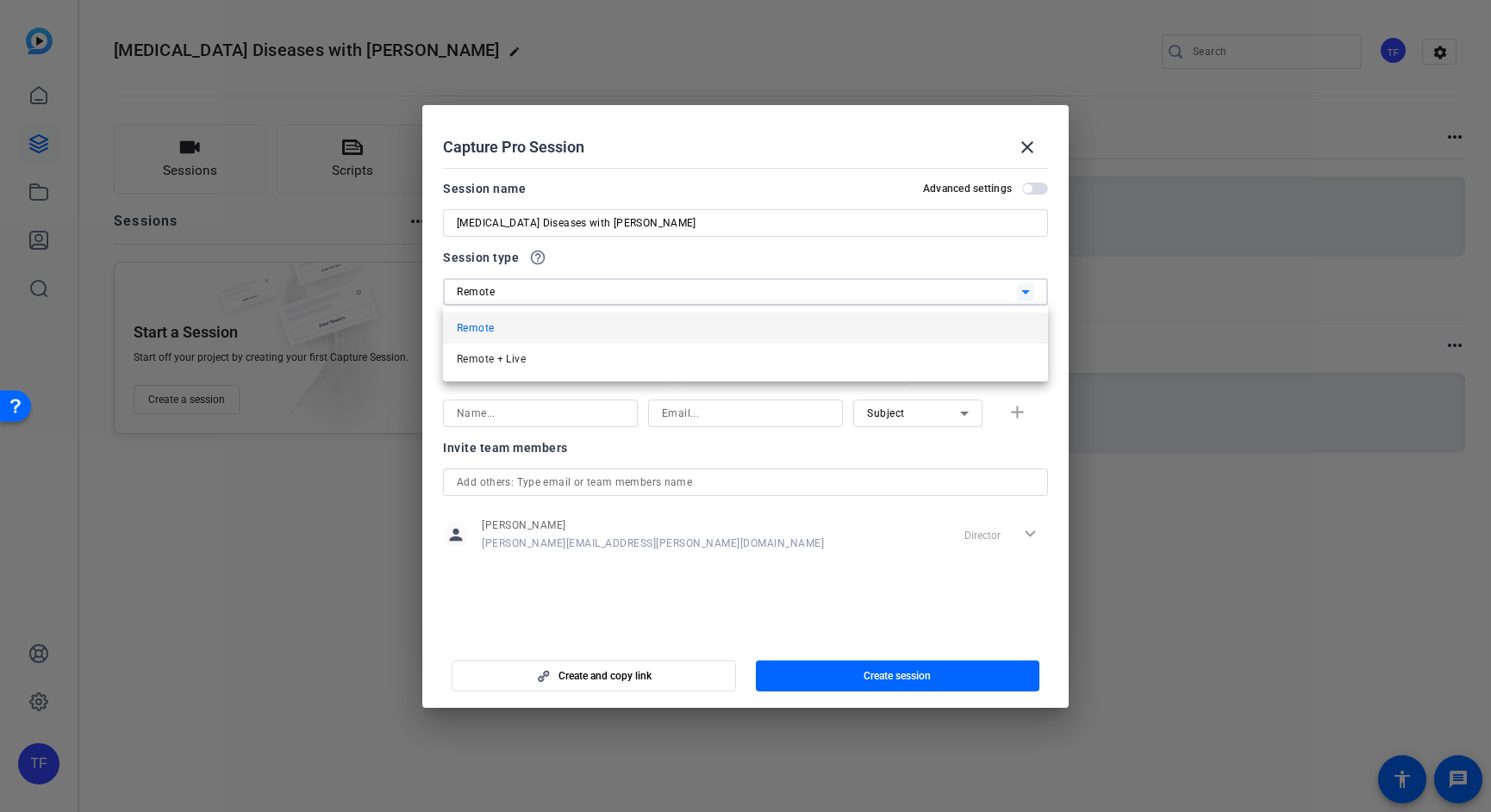
click at [750, 260] on div at bounding box center [746, 406] width 1491 height 812
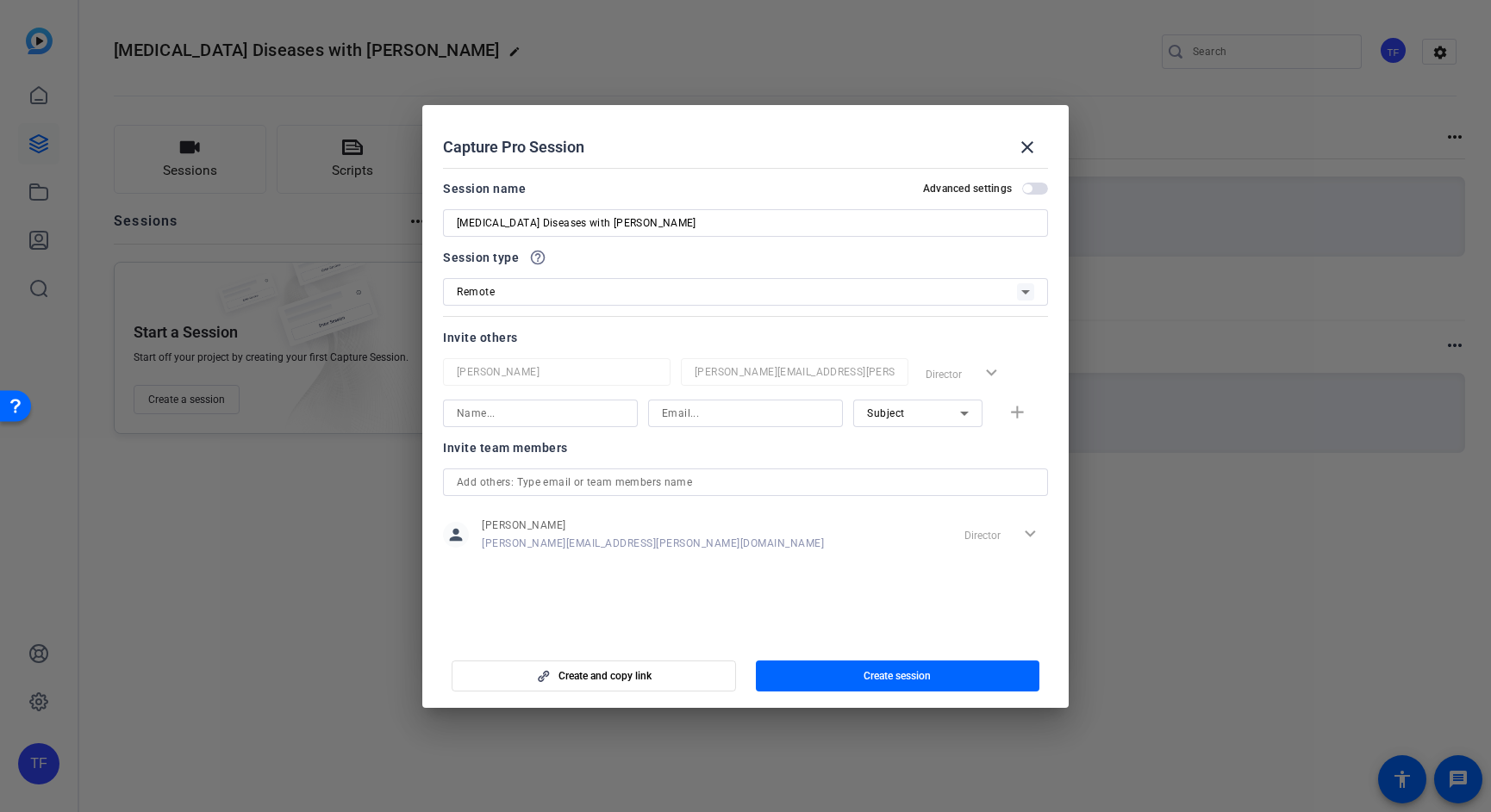
click at [686, 335] on div "Invite others" at bounding box center [746, 338] width 605 height 21
click at [882, 675] on span "Create session" at bounding box center [897, 677] width 67 height 14
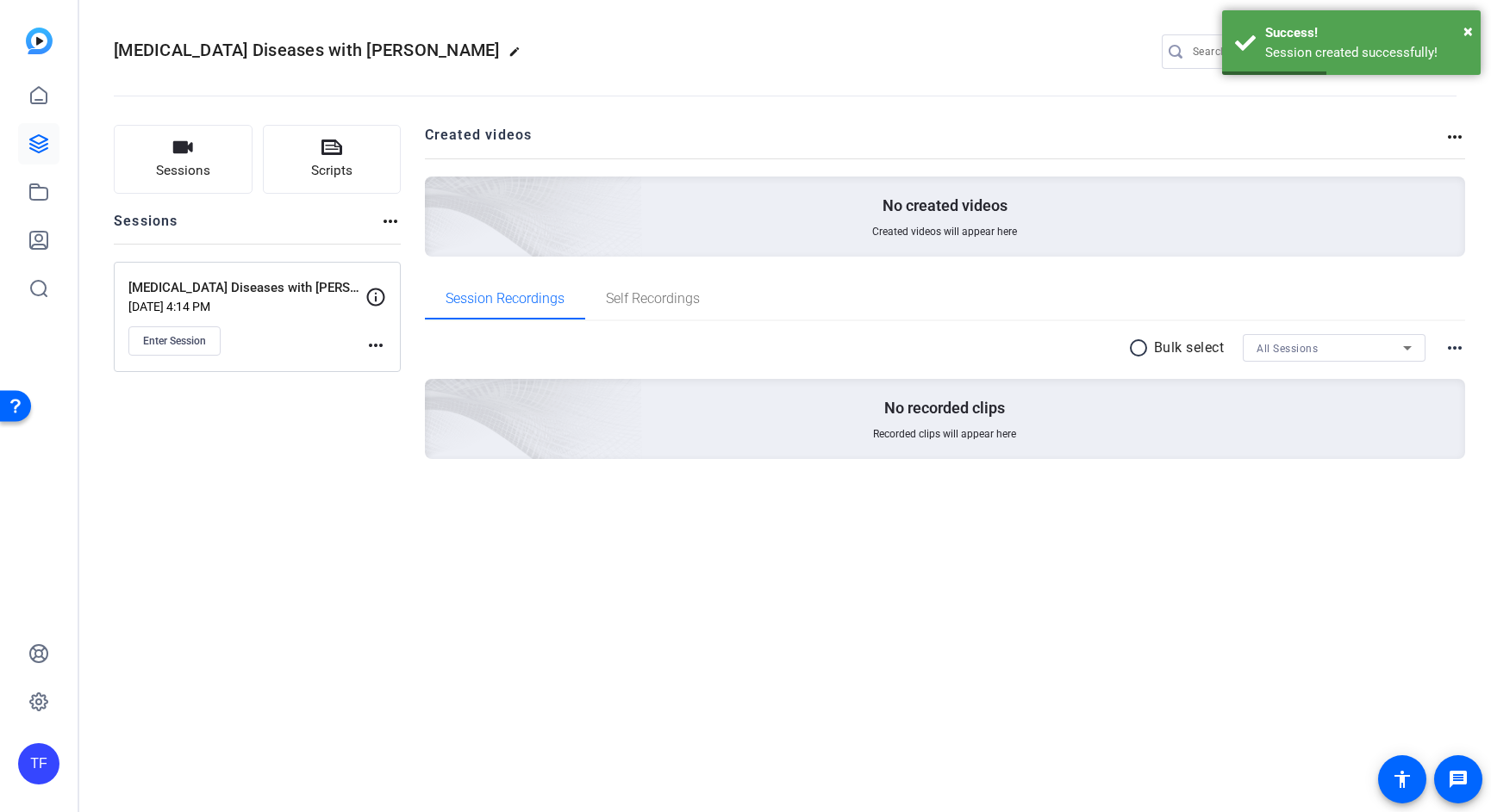
click at [380, 341] on mat-icon "more_horiz" at bounding box center [375, 346] width 21 height 21
click at [305, 351] on div at bounding box center [746, 406] width 1491 height 812
click at [374, 300] on icon at bounding box center [375, 296] width 18 height 18
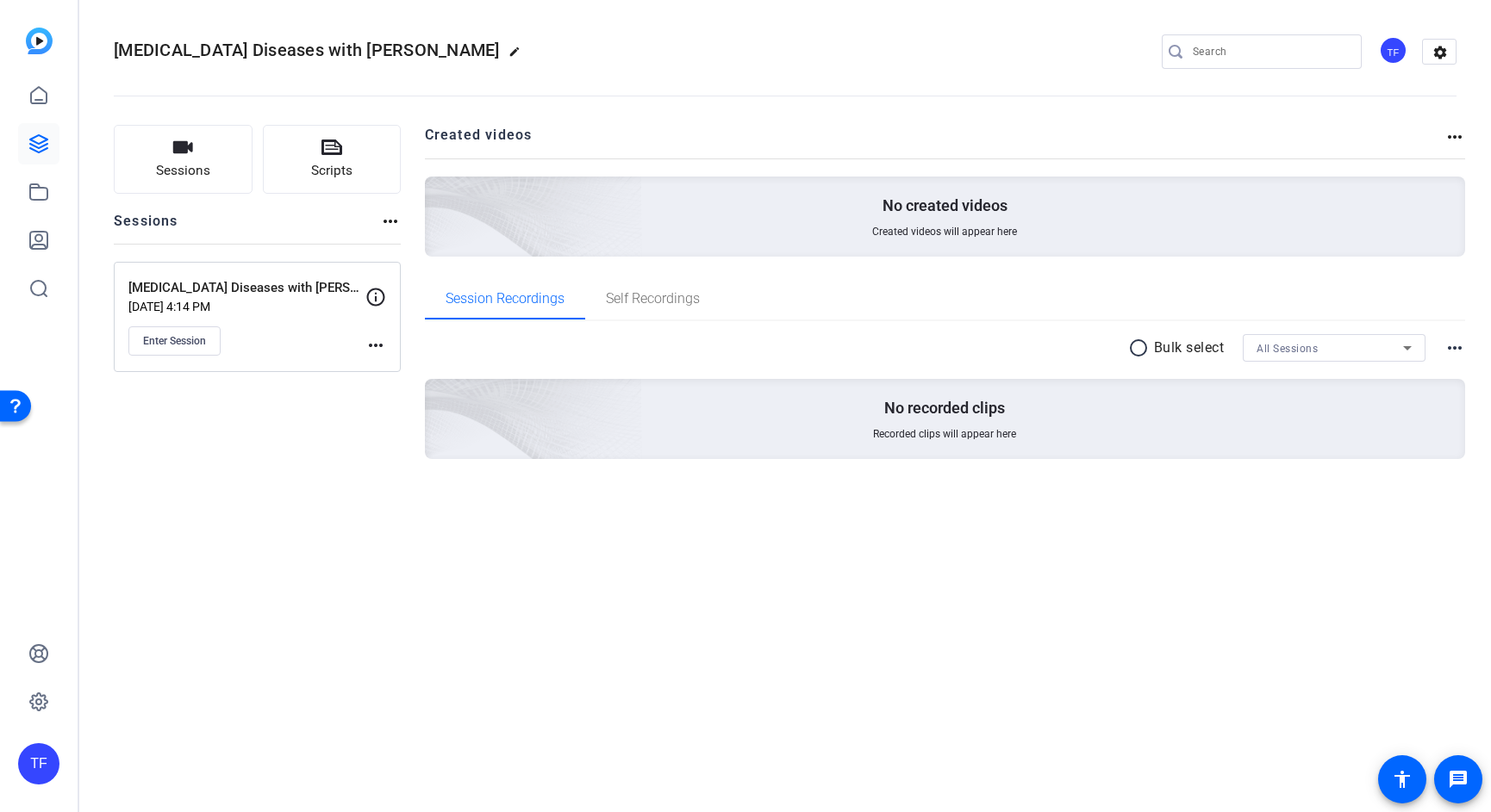
click at [312, 325] on div "[MEDICAL_DATA] Diseases with [PERSON_NAME] [DATE] 4:14 PM Enter Session" at bounding box center [247, 316] width 237 height 77
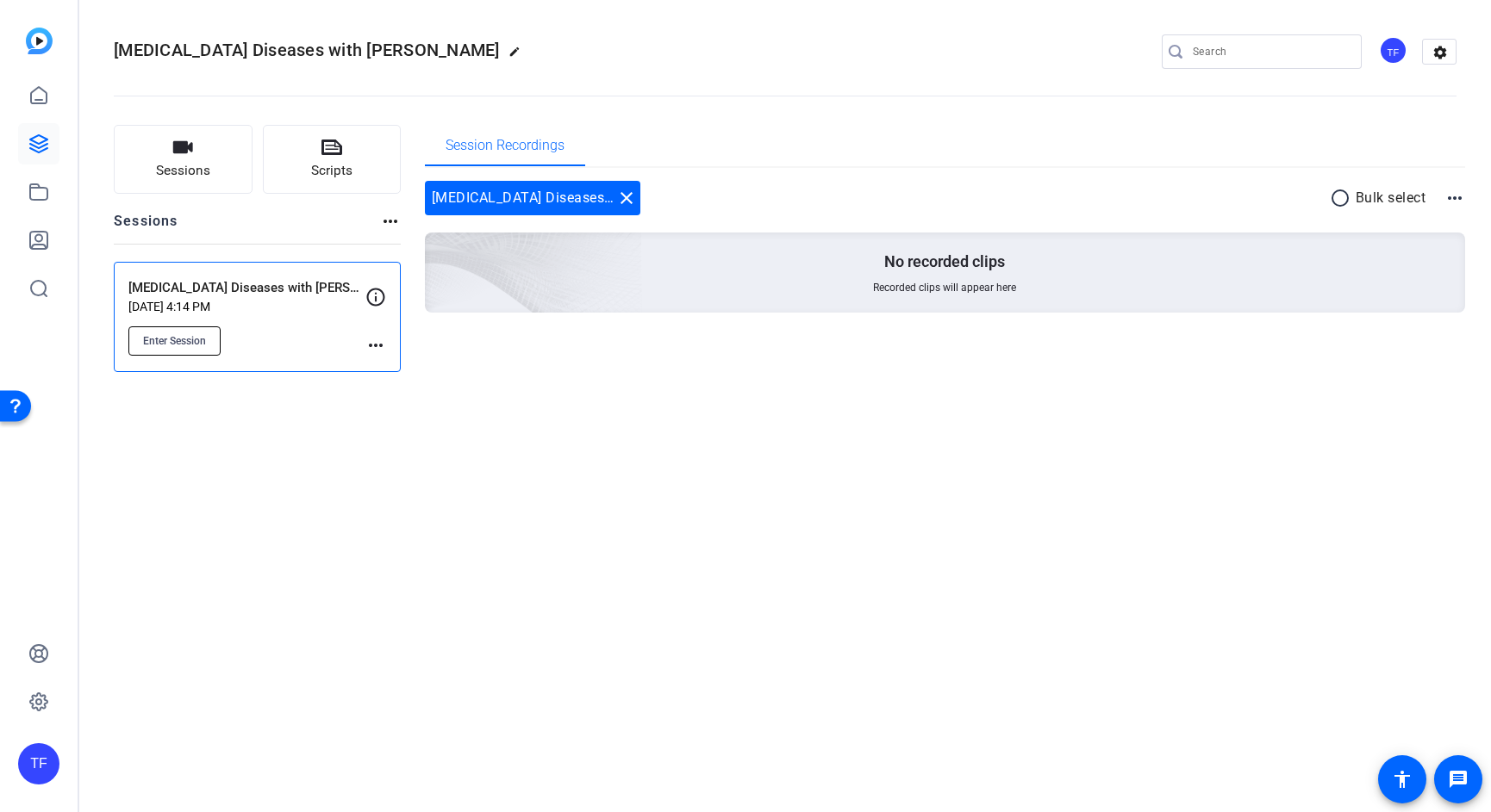
click at [187, 345] on span "Enter Session" at bounding box center [175, 341] width 63 height 14
click at [715, 505] on div "[MEDICAL_DATA] Diseases with [PERSON_NAME] edit TF settings Sessions Scripts Se…" at bounding box center [785, 406] width 1411 height 812
drag, startPoint x: 681, startPoint y: 516, endPoint x: 670, endPoint y: 500, distance: 19.4
click at [681, 512] on div "[MEDICAL_DATA] Diseases with [PERSON_NAME] edit TF settings Sessions Scripts Se…" at bounding box center [785, 406] width 1411 height 812
click at [37, 94] on icon at bounding box center [39, 96] width 21 height 21
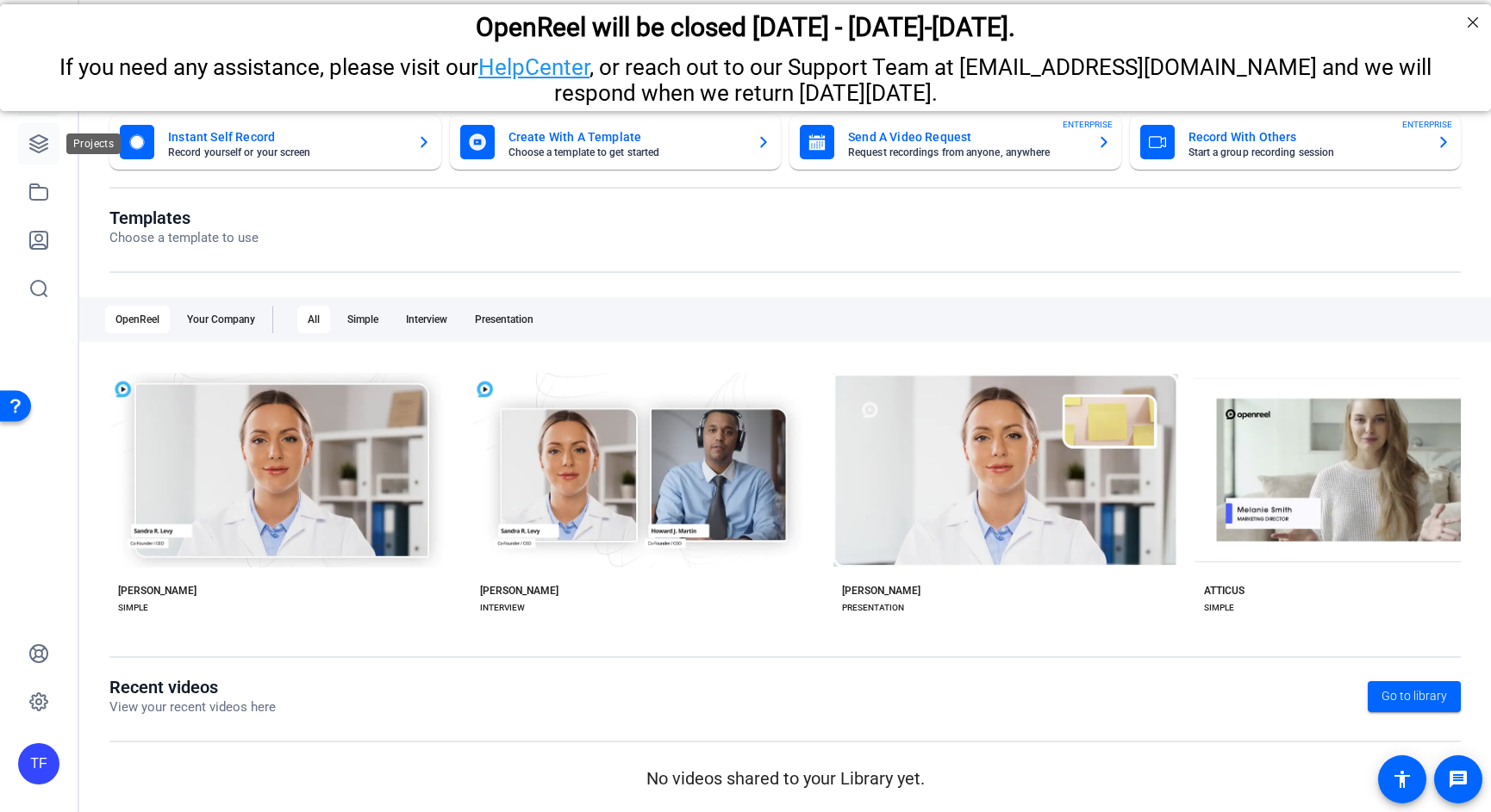
click at [42, 148] on icon at bounding box center [39, 144] width 21 height 21
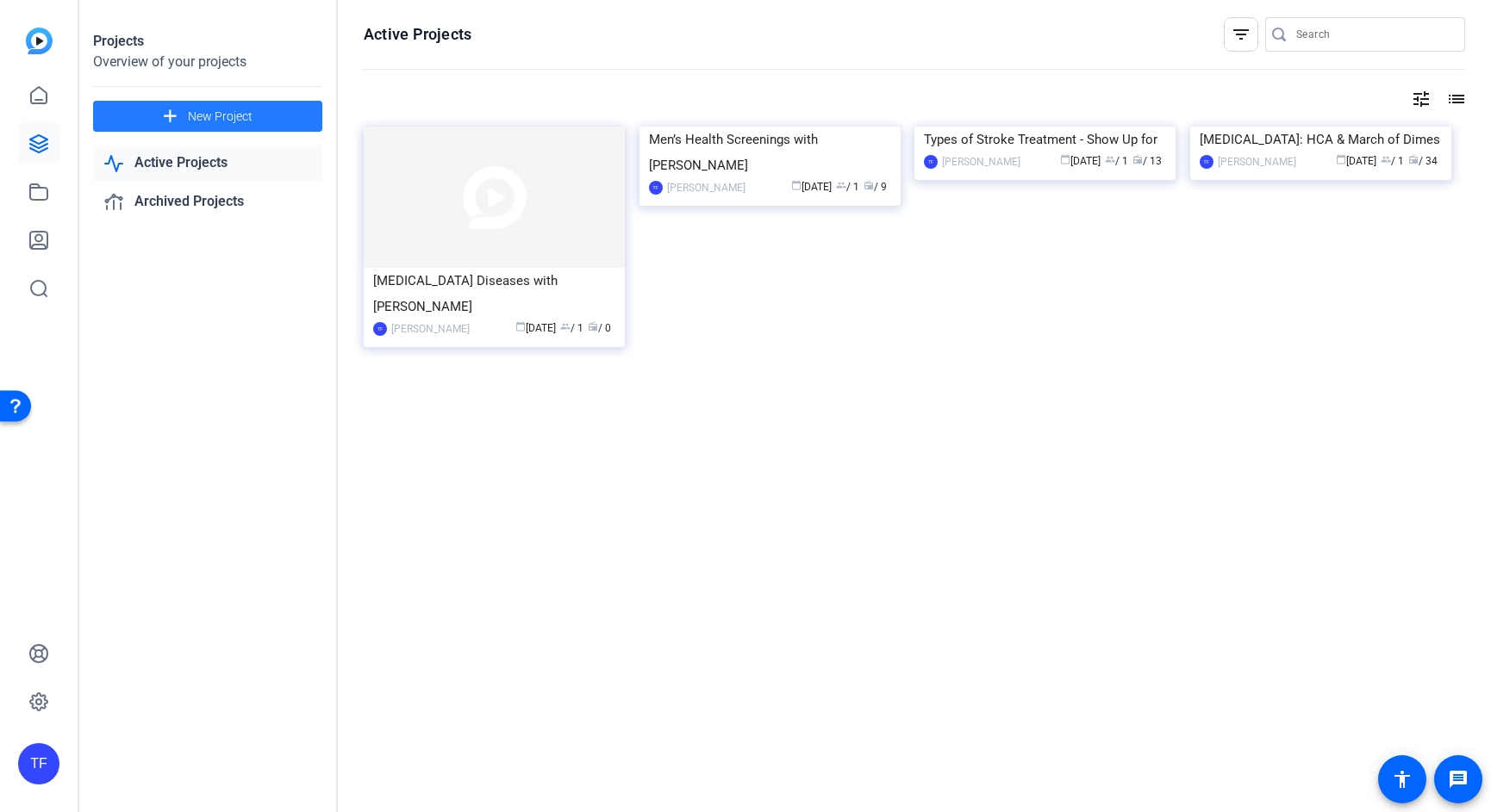
click at [215, 117] on span "New Project" at bounding box center [220, 116] width 64 height 18
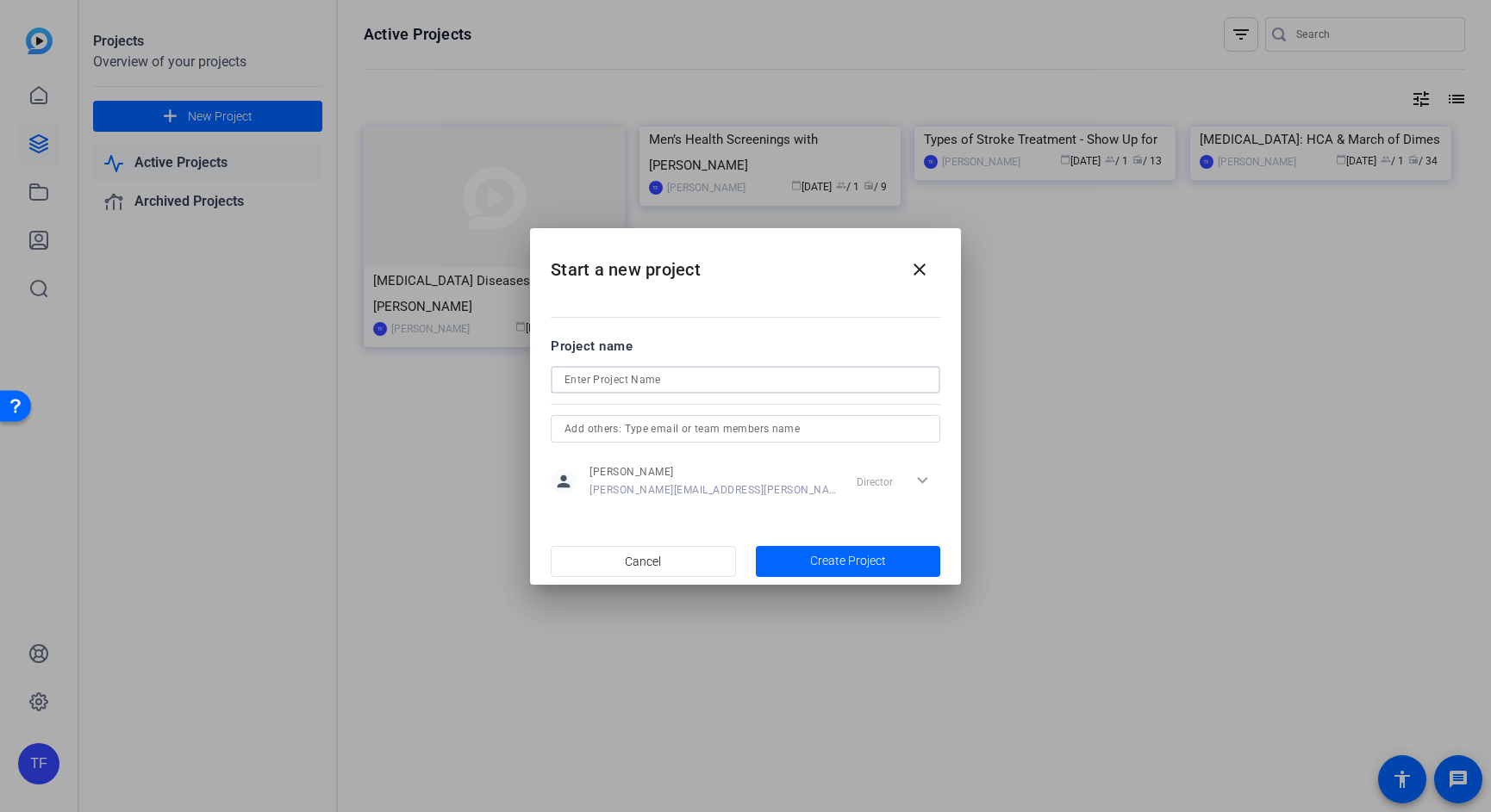
click at [635, 380] on input at bounding box center [746, 380] width 361 height 21
paste input "[PERSON_NAME]"
type input "[MEDICAL_DATA] Awareness Month with [PERSON_NAME]"
click at [837, 564] on span "Create Project" at bounding box center [847, 561] width 76 height 18
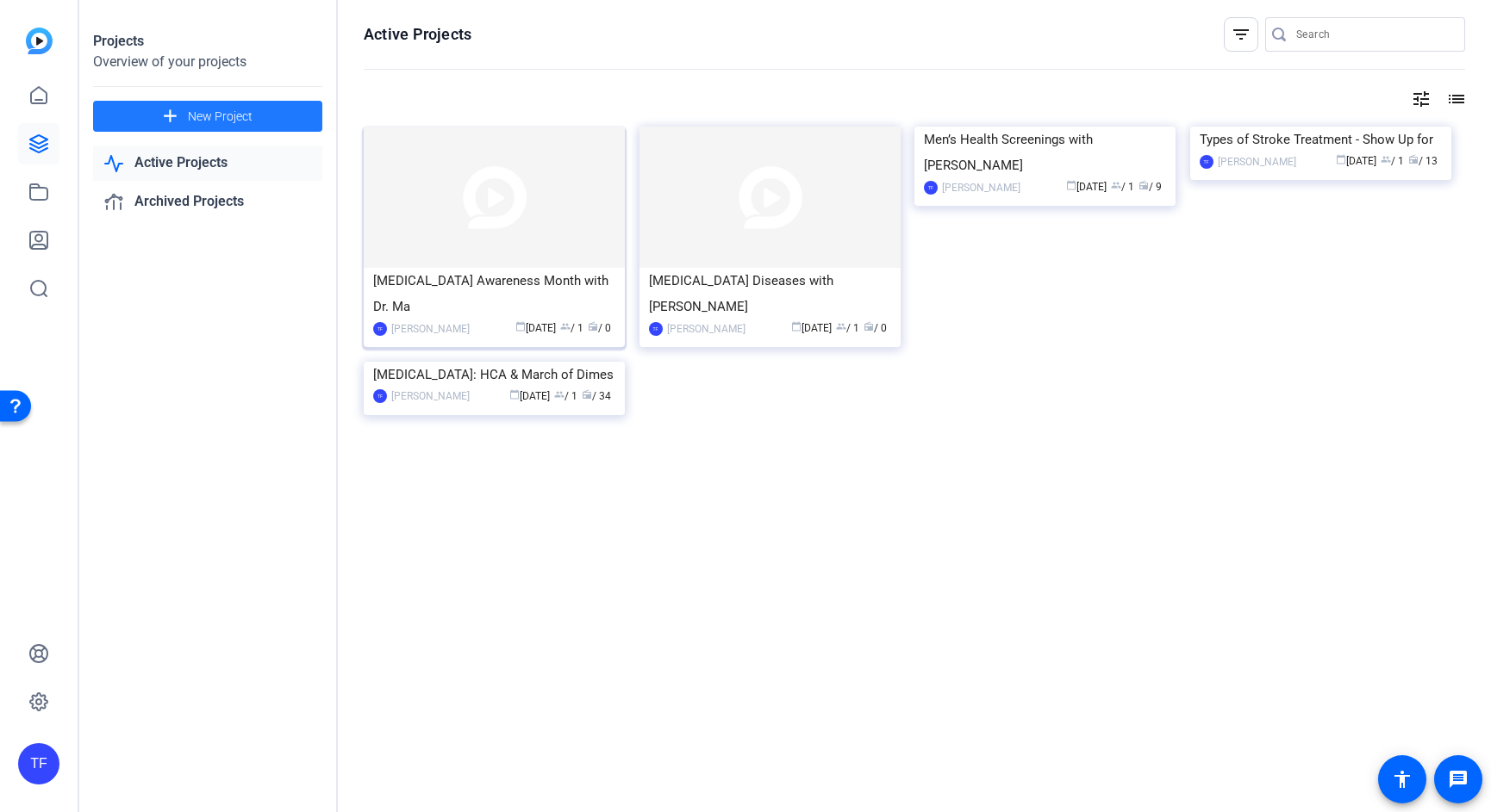
click at [505, 297] on div "[MEDICAL_DATA] Awareness Month with Dr. Ma" at bounding box center [494, 293] width 242 height 51
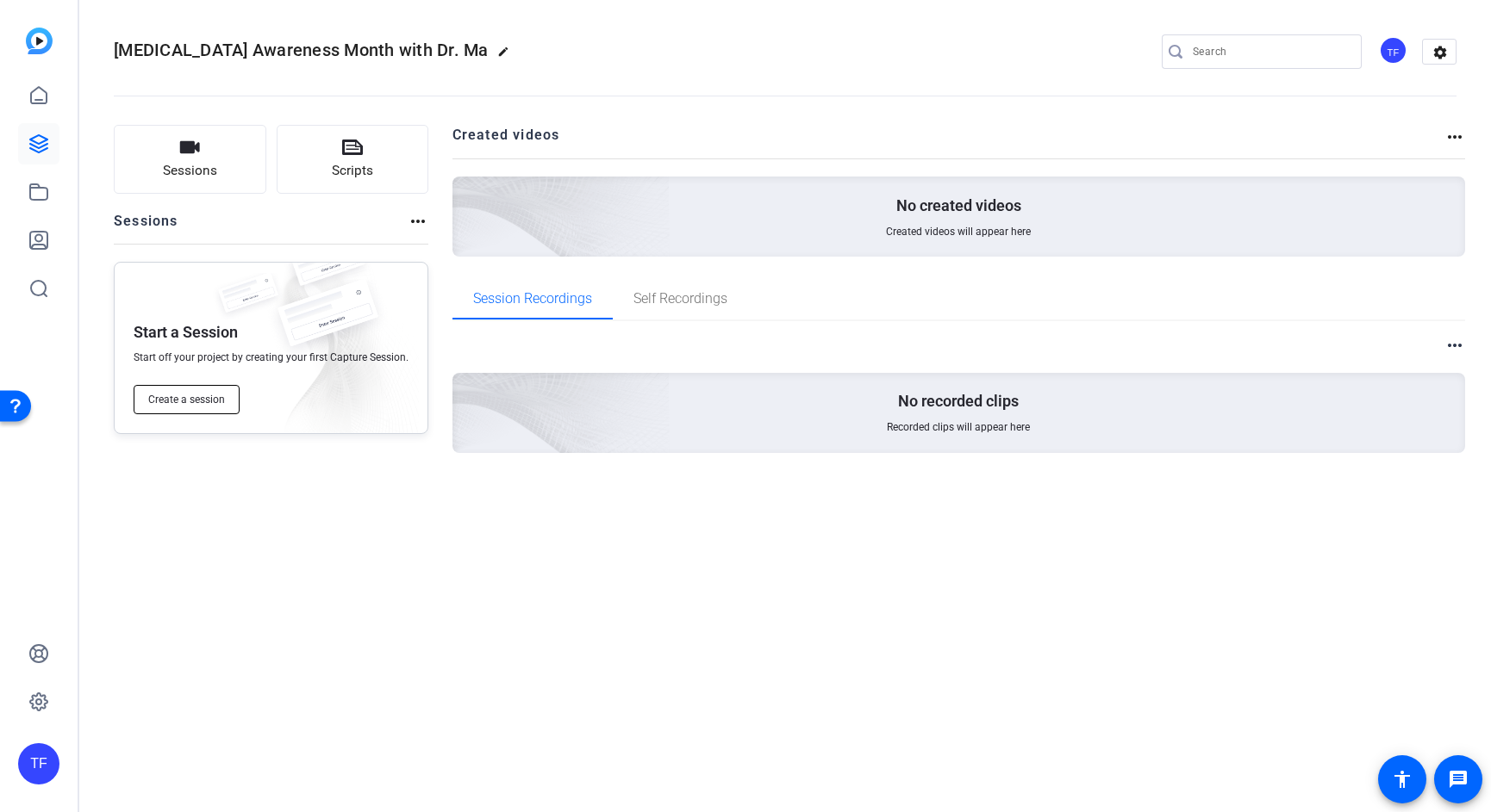
click at [183, 396] on span "Create a session" at bounding box center [187, 399] width 76 height 14
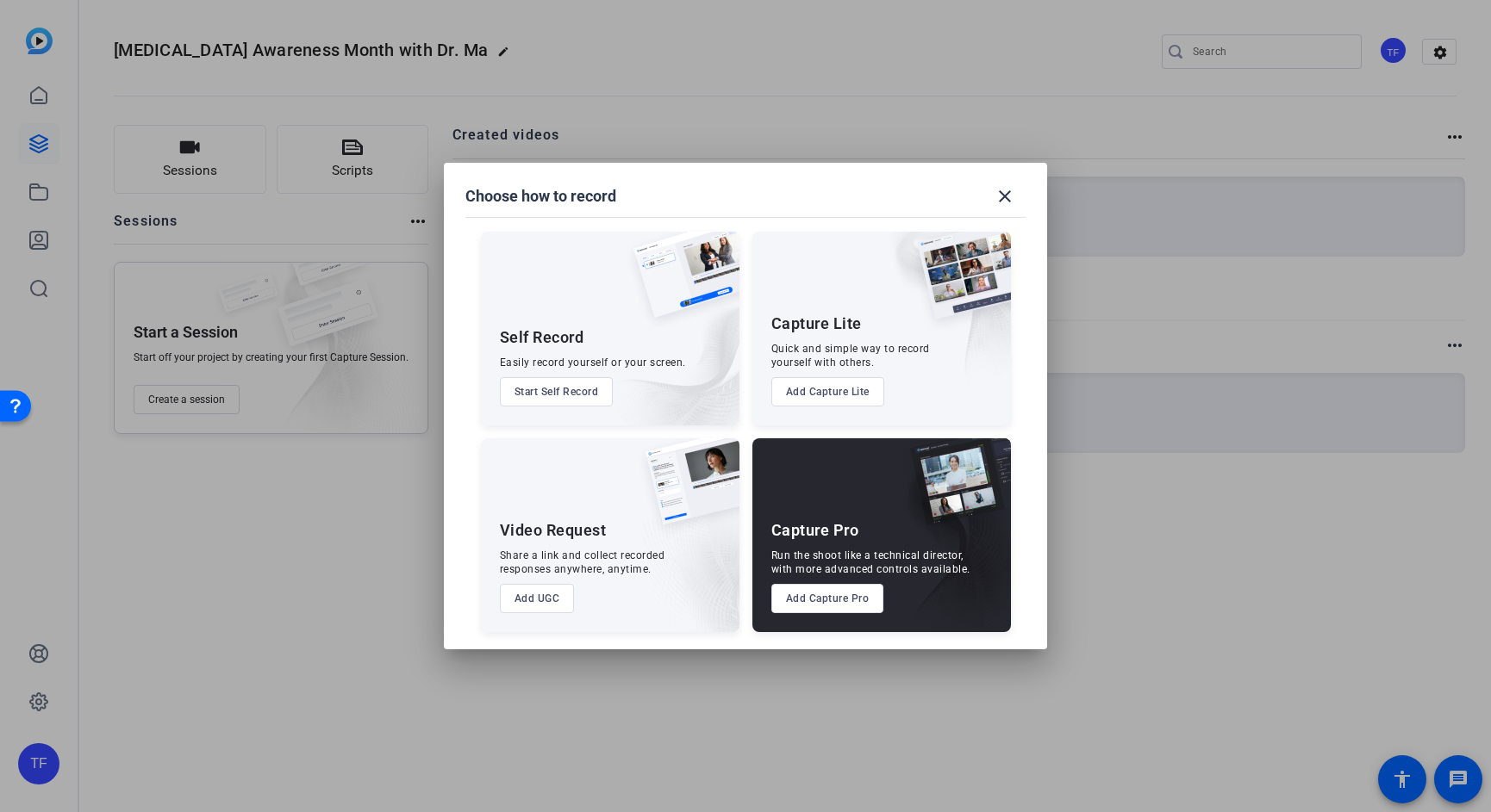
click at [803, 606] on button "Add Capture Pro" at bounding box center [828, 598] width 113 height 30
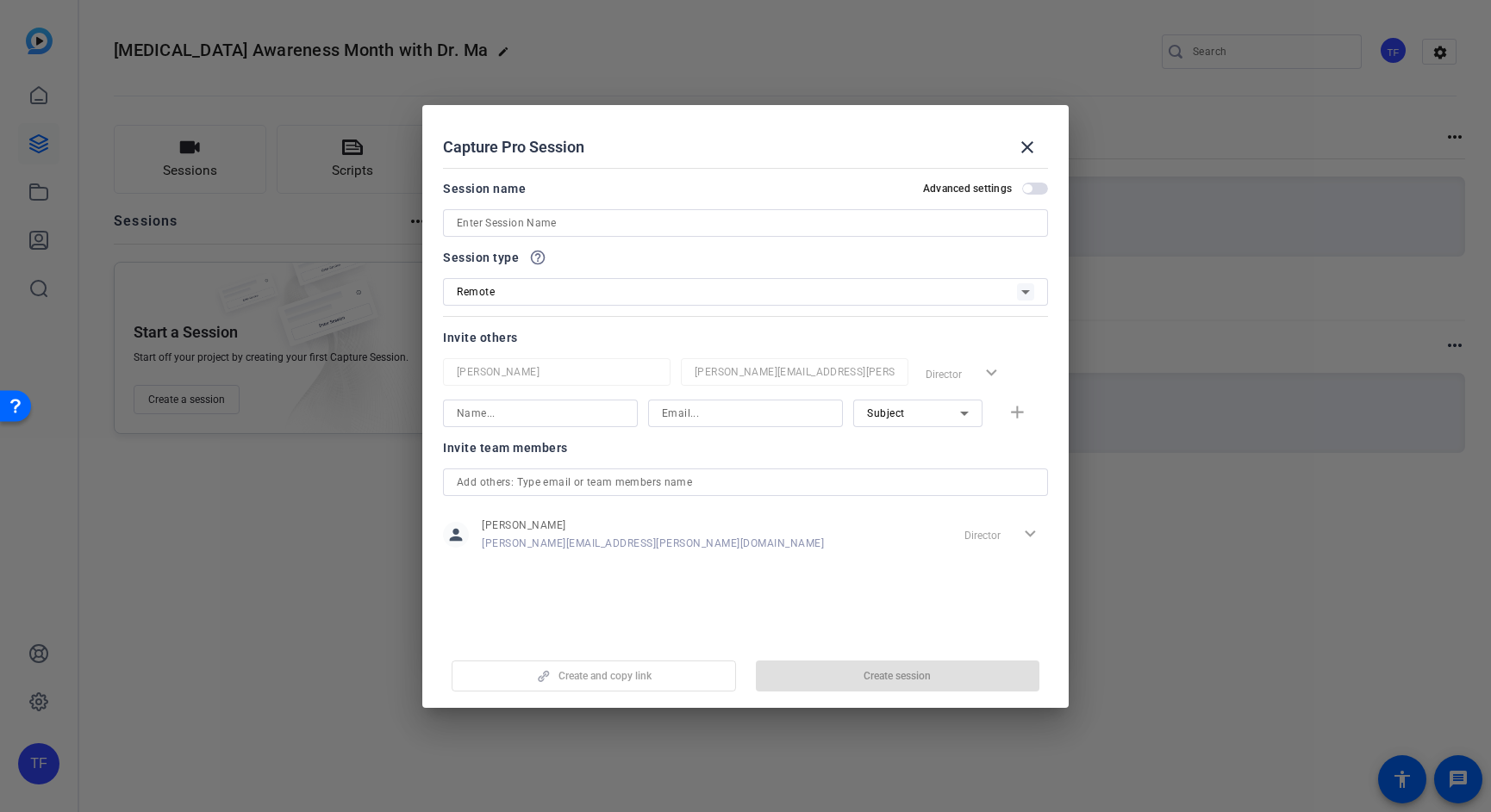
click at [533, 221] on input at bounding box center [746, 223] width 577 height 21
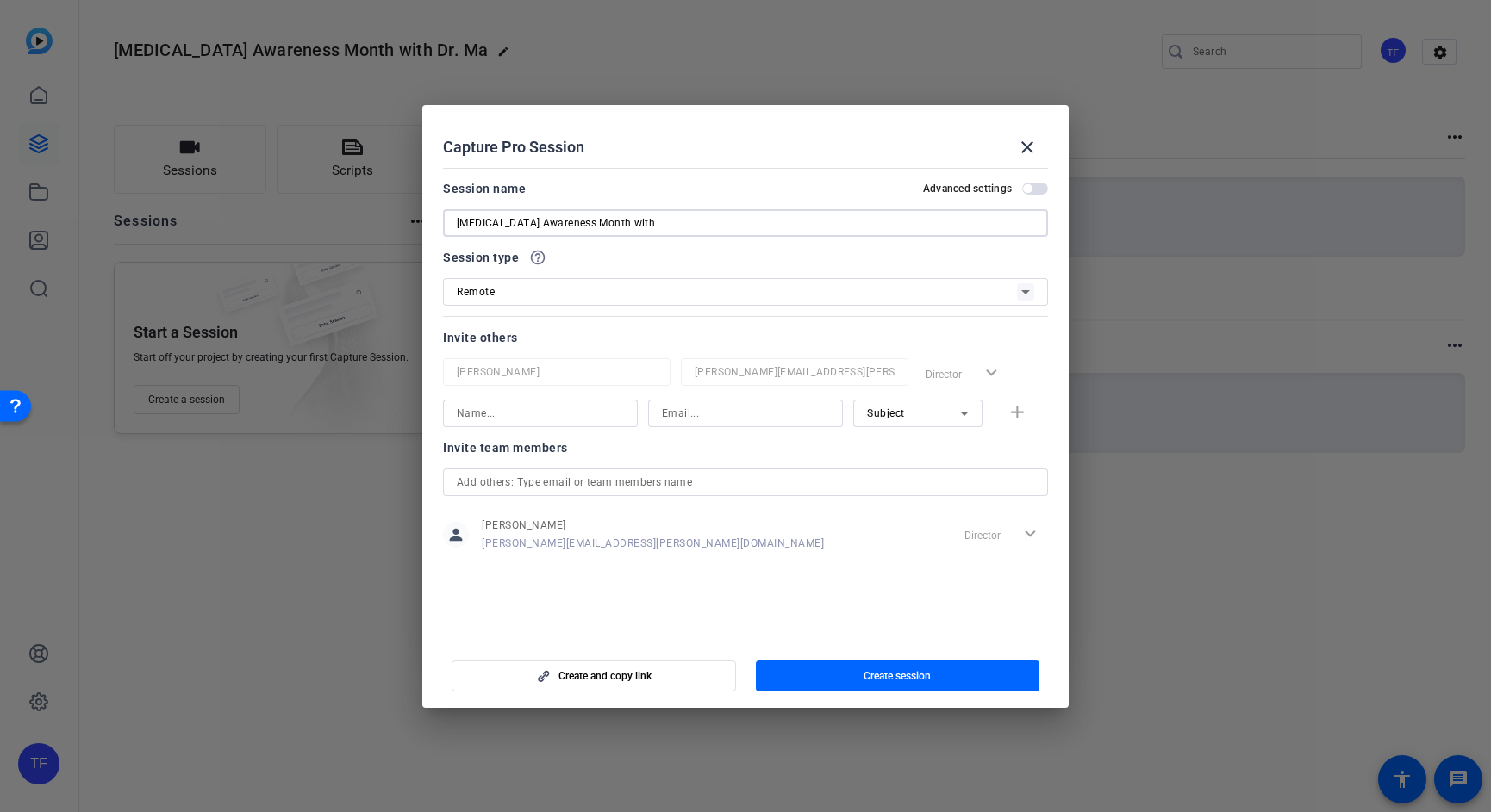
paste input "[PERSON_NAME]"
type input "[MEDICAL_DATA] Awareness Month with [PERSON_NAME]"
click at [891, 676] on span "Create session" at bounding box center [897, 677] width 67 height 14
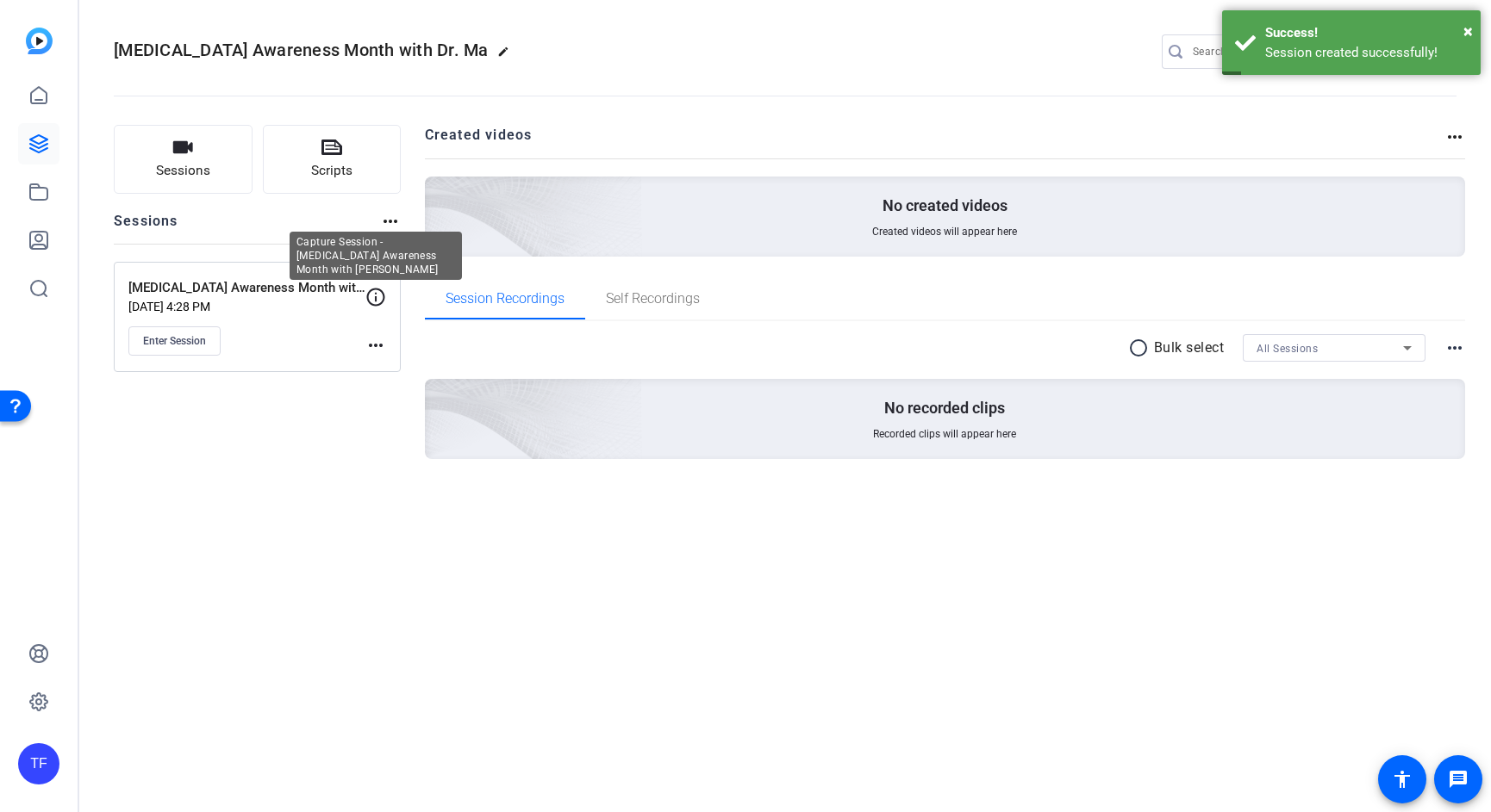
click at [373, 300] on icon at bounding box center [375, 297] width 21 height 21
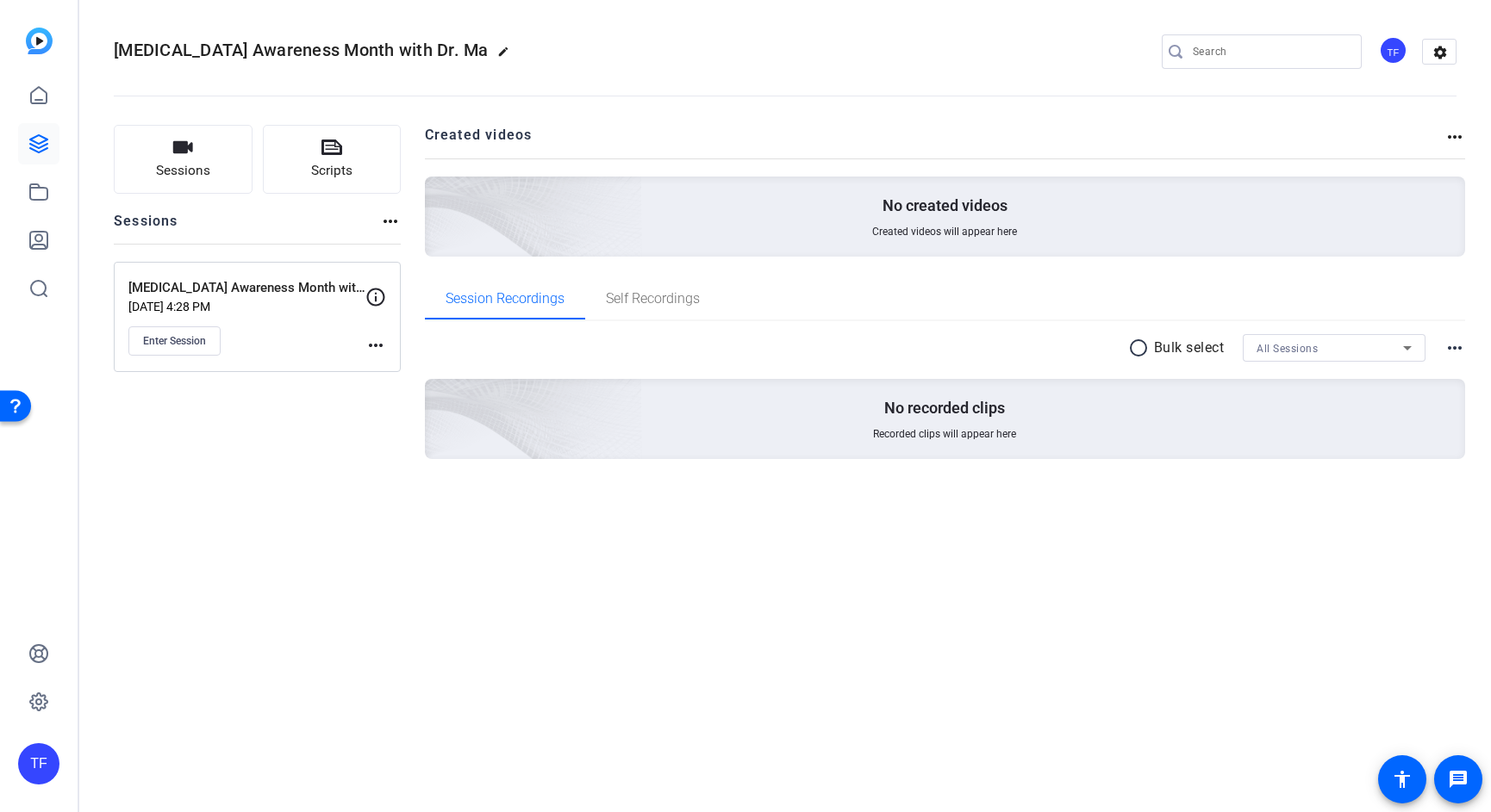
click at [378, 346] on mat-icon "more_horiz" at bounding box center [375, 346] width 21 height 21
click at [393, 372] on span "Edit Session" at bounding box center [418, 371] width 78 height 21
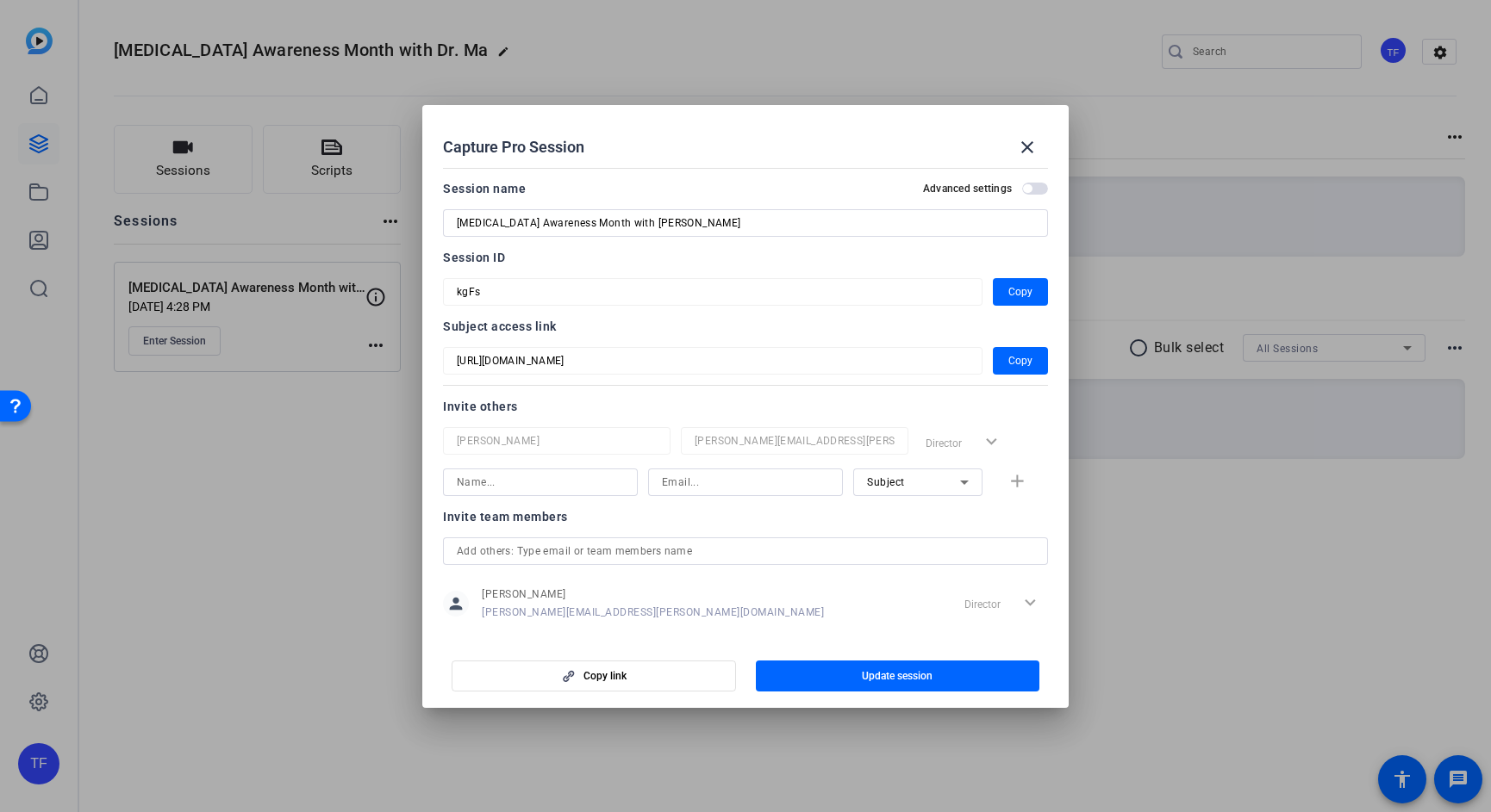
click at [1024, 188] on span "button" at bounding box center [1035, 188] width 26 height 12
click at [1035, 186] on span "button" at bounding box center [1039, 188] width 9 height 9
click at [1024, 148] on mat-icon "close" at bounding box center [1027, 148] width 21 height 21
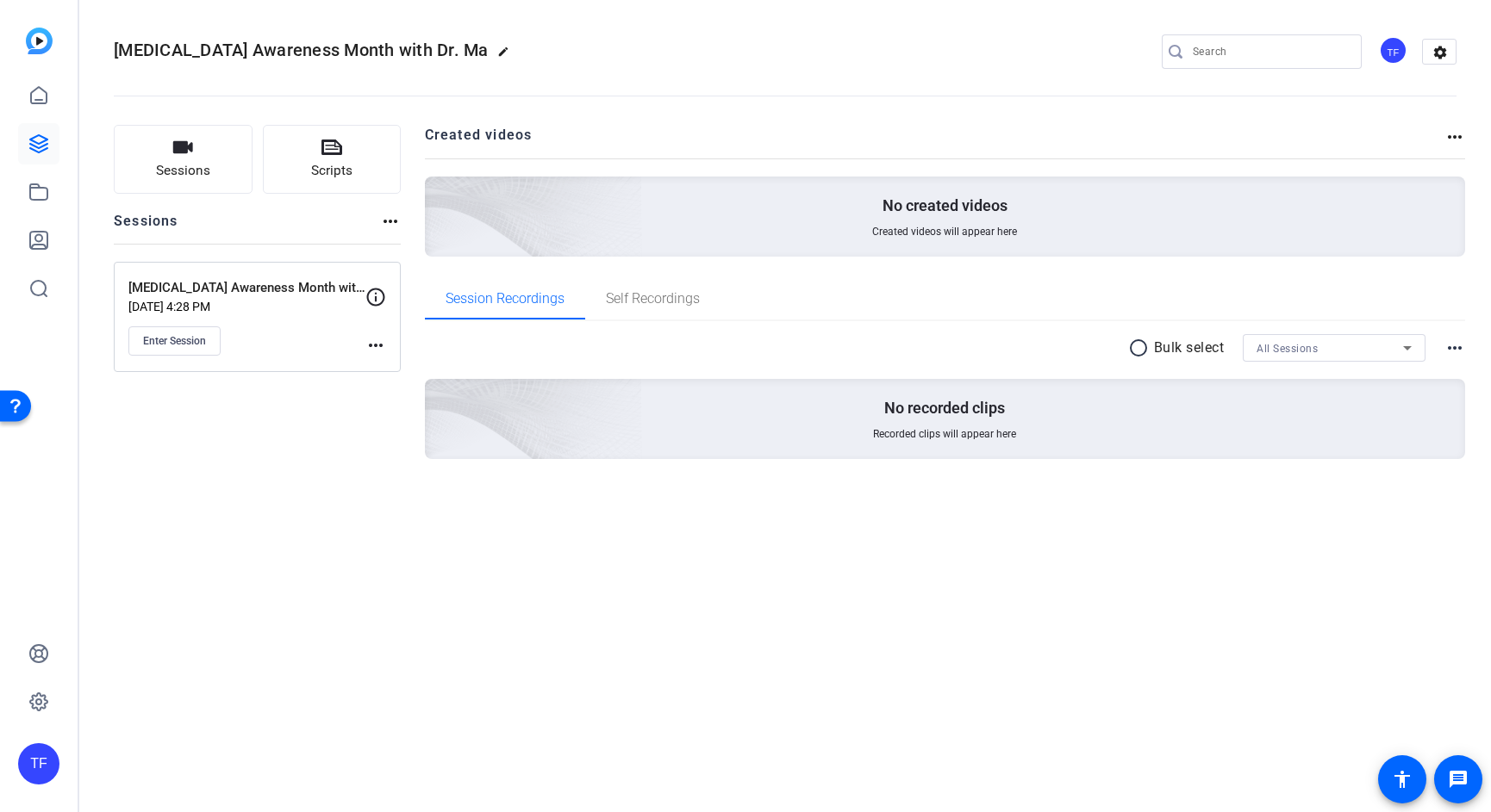
click at [616, 606] on div "[MEDICAL_DATA] Awareness Month with Dr. Ma edit TF settings Sessions Scripts Se…" at bounding box center [785, 406] width 1411 height 812
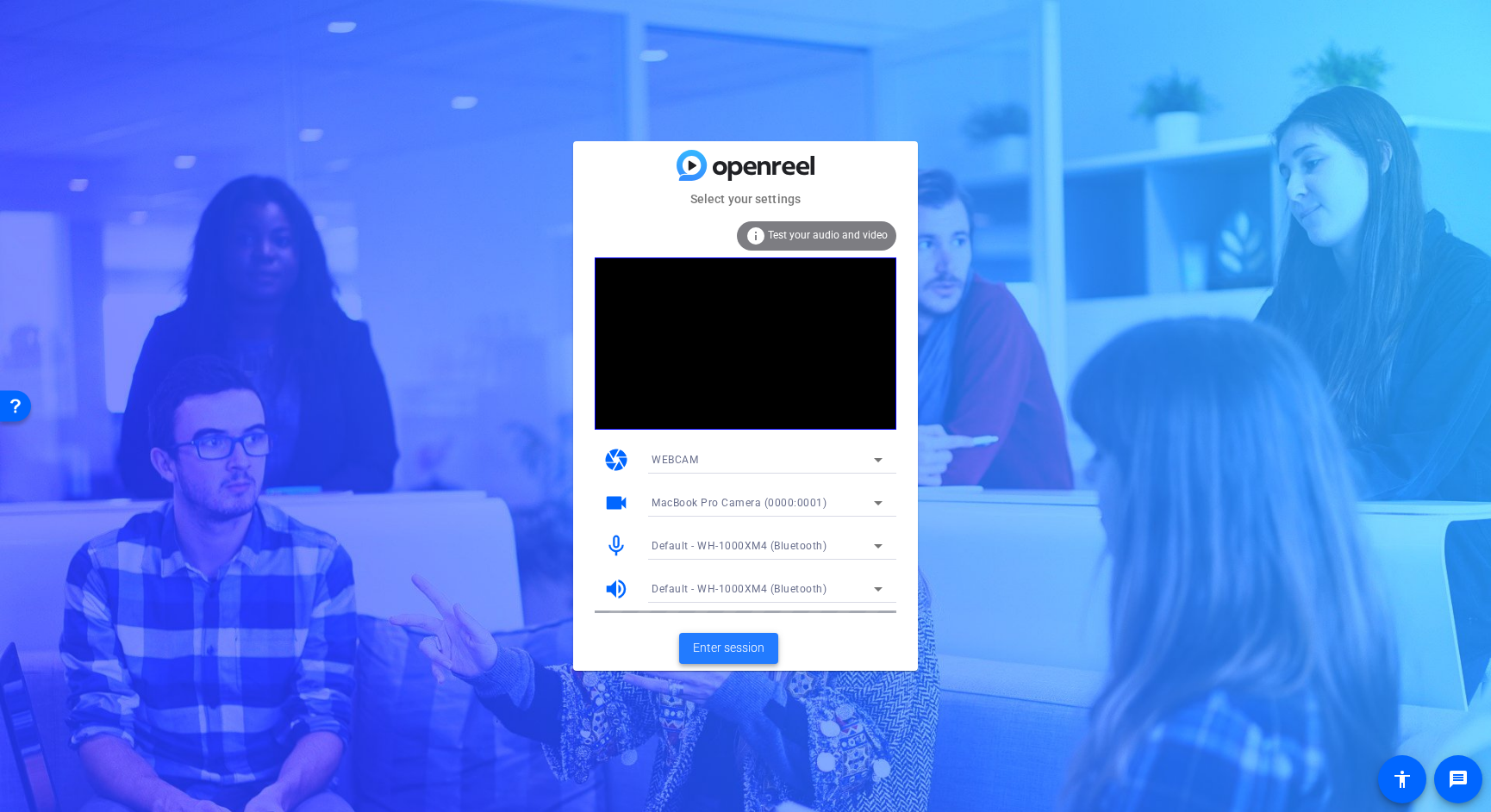
click at [726, 649] on span "Enter session" at bounding box center [728, 648] width 71 height 18
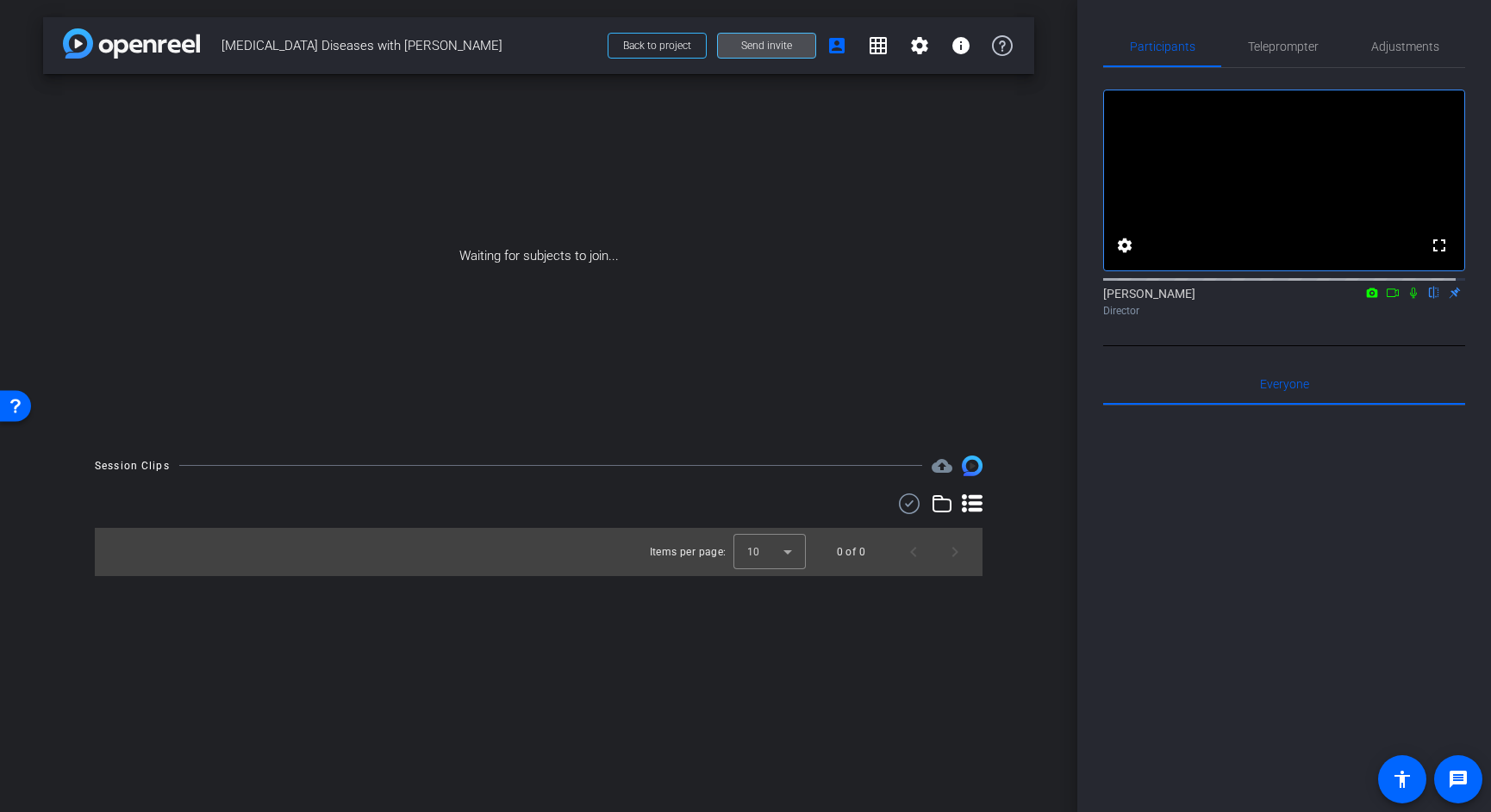
click at [759, 49] on span "Send invite" at bounding box center [766, 46] width 51 height 14
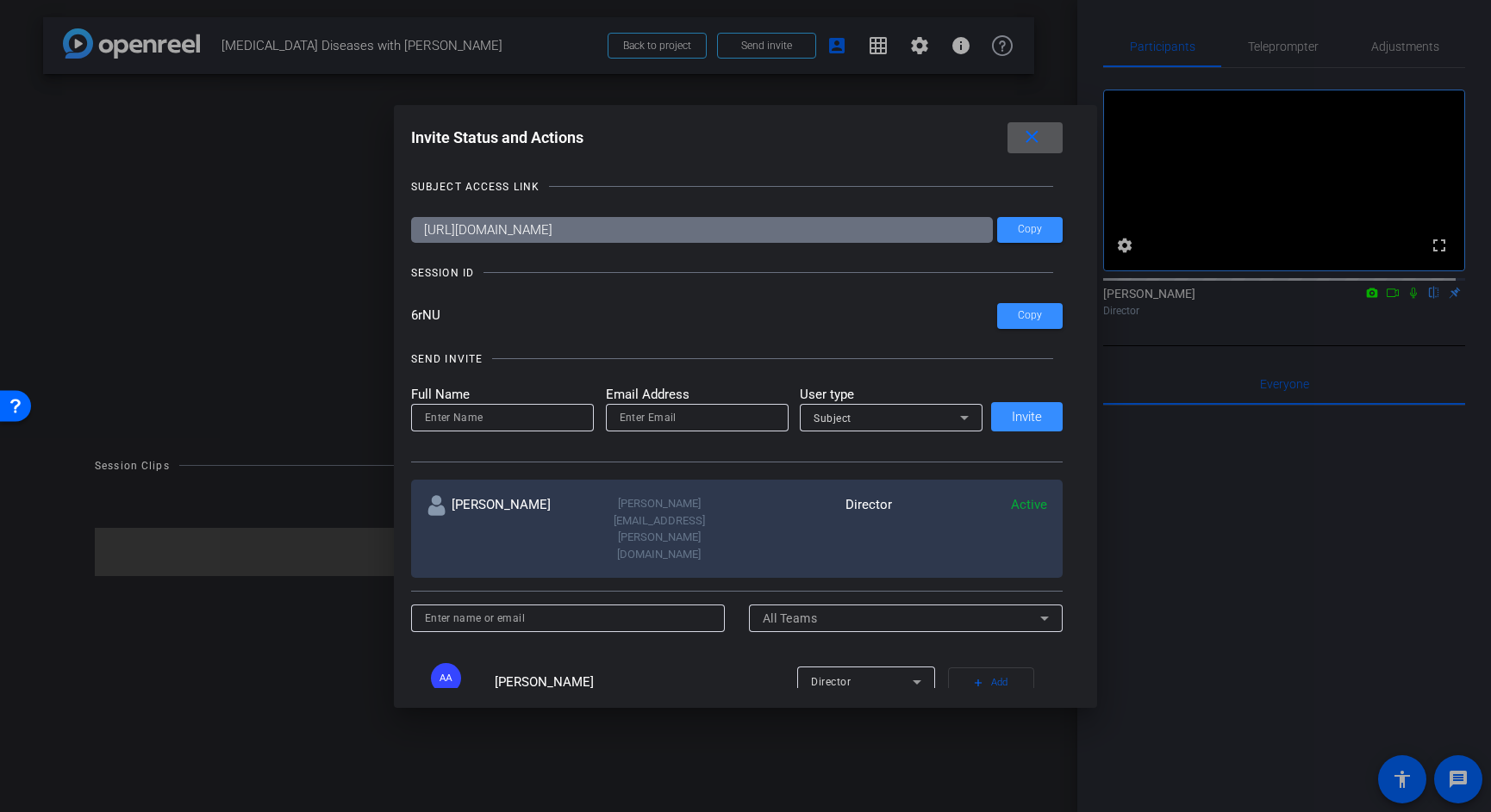
click at [1043, 146] on mat-icon "close" at bounding box center [1031, 137] width 22 height 22
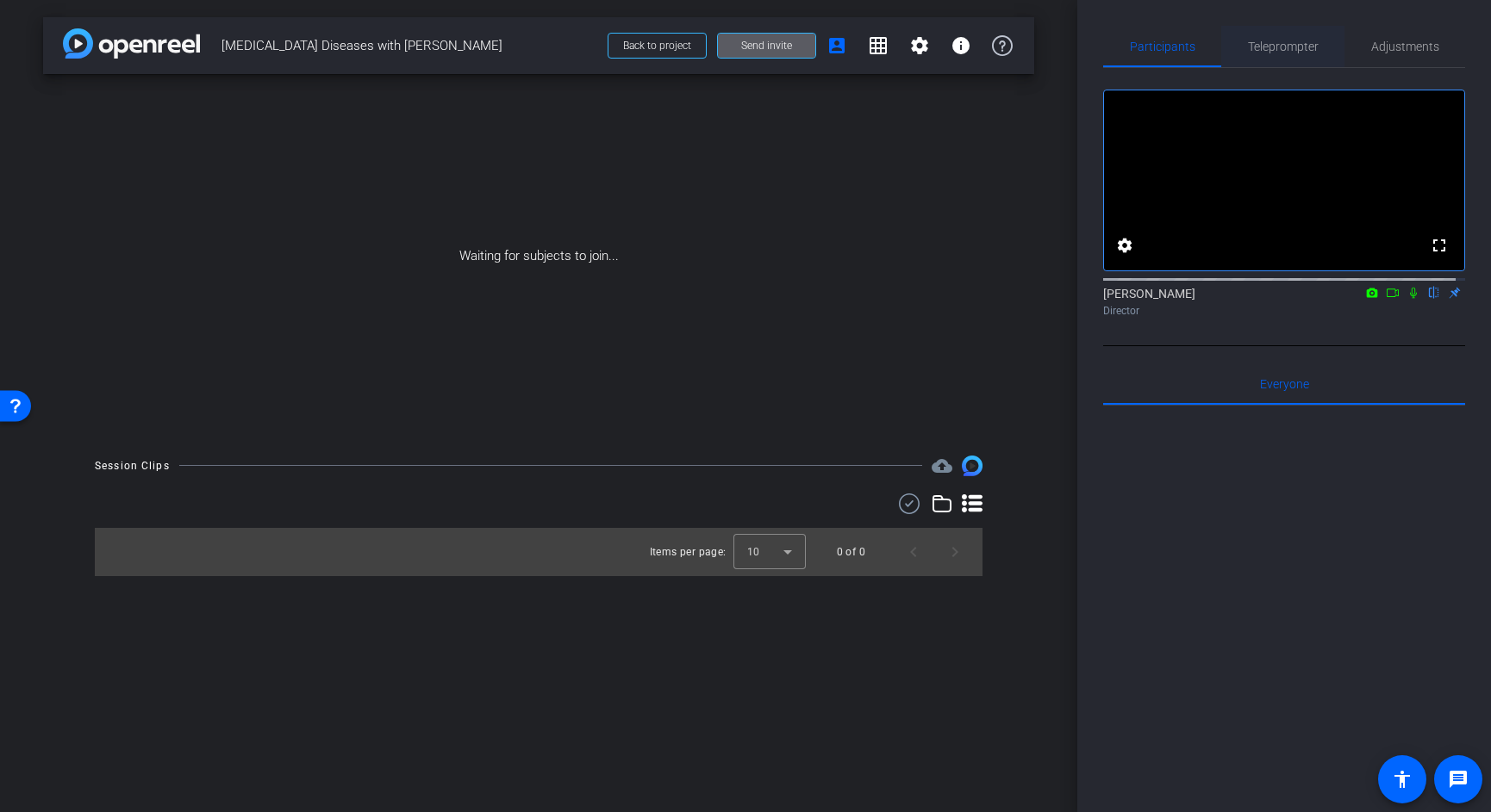
click at [1272, 49] on span "Teleprompter" at bounding box center [1282, 47] width 70 height 12
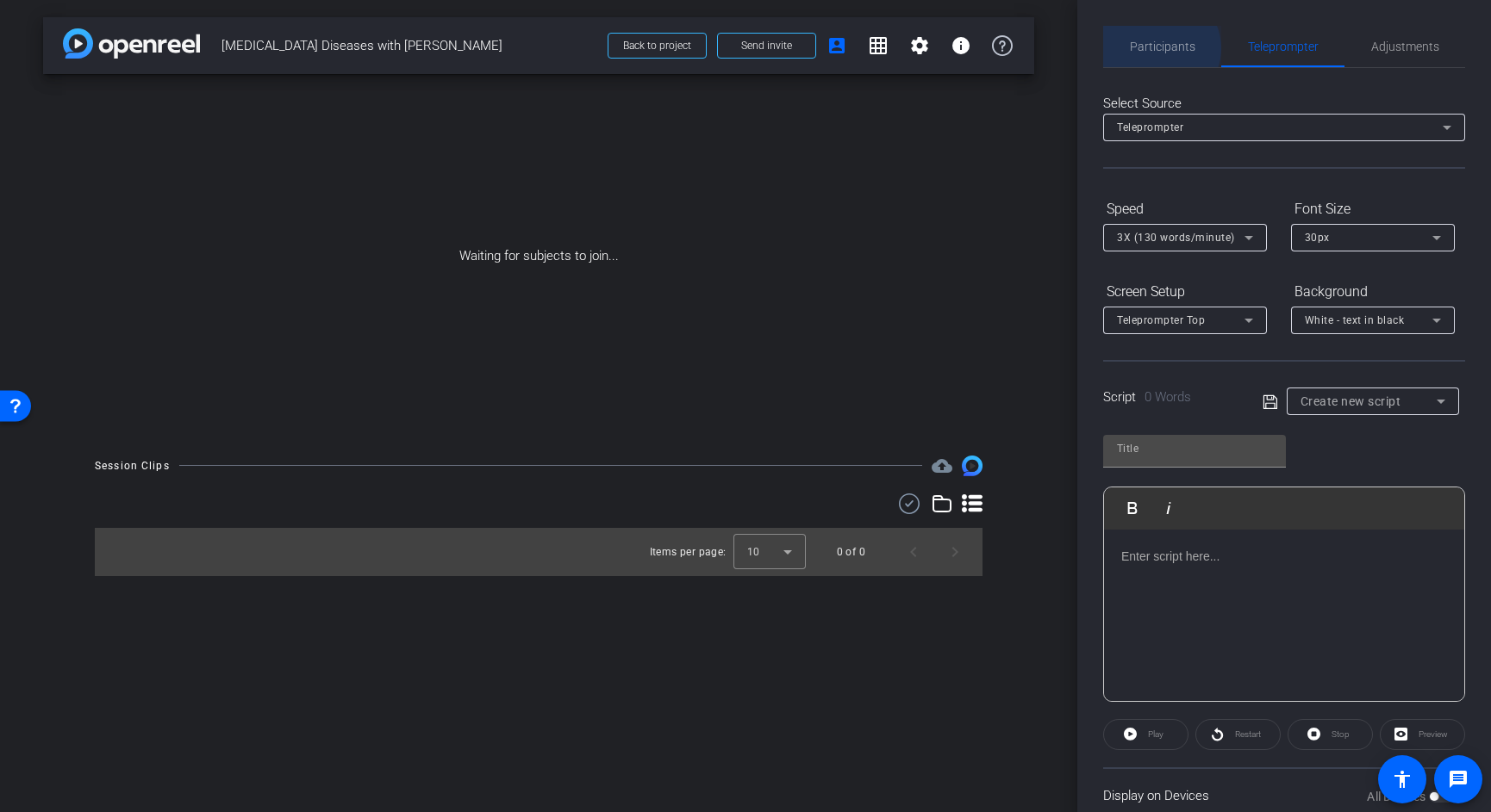
click at [1159, 49] on span "Participants" at bounding box center [1162, 47] width 65 height 12
